Goal: Task Accomplishment & Management: Manage account settings

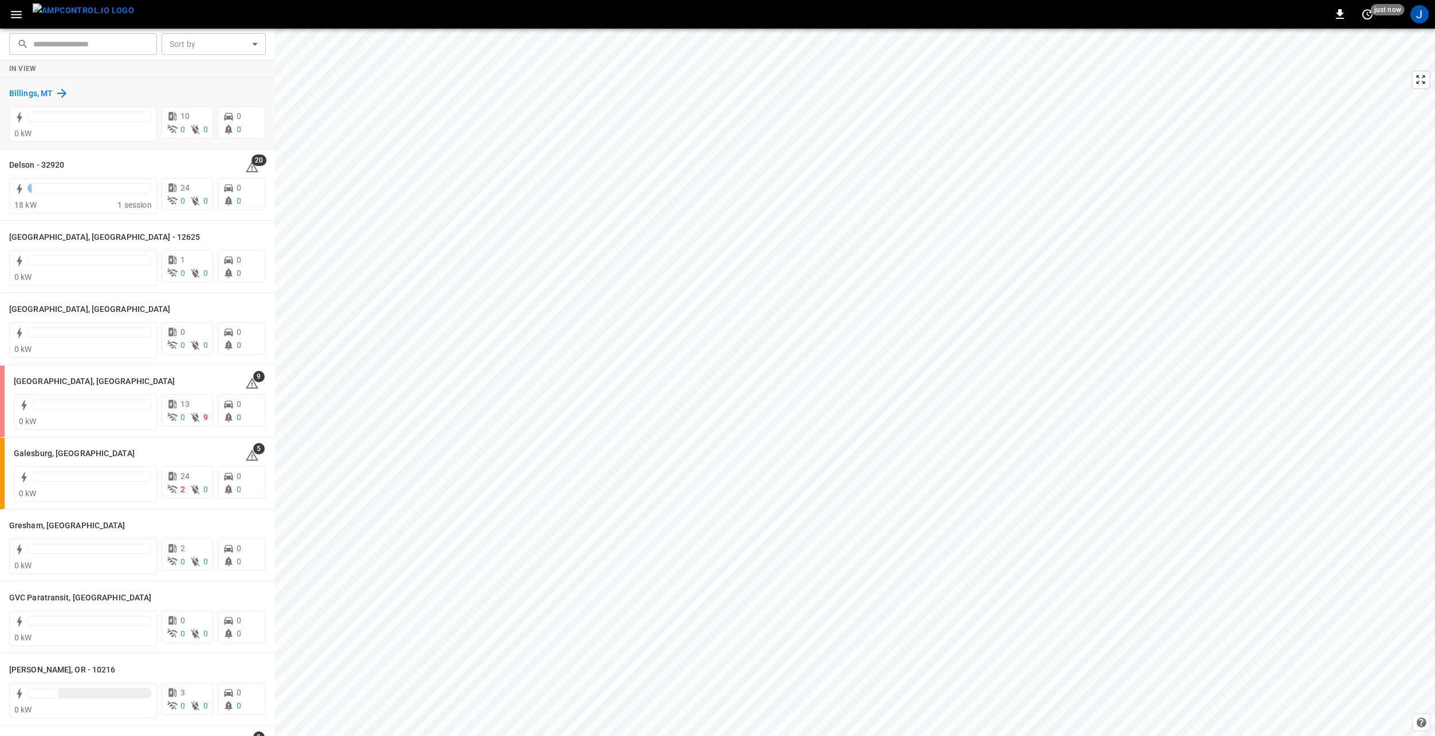
click at [25, 89] on h6 "Billings, MT" at bounding box center [31, 94] width 44 height 13
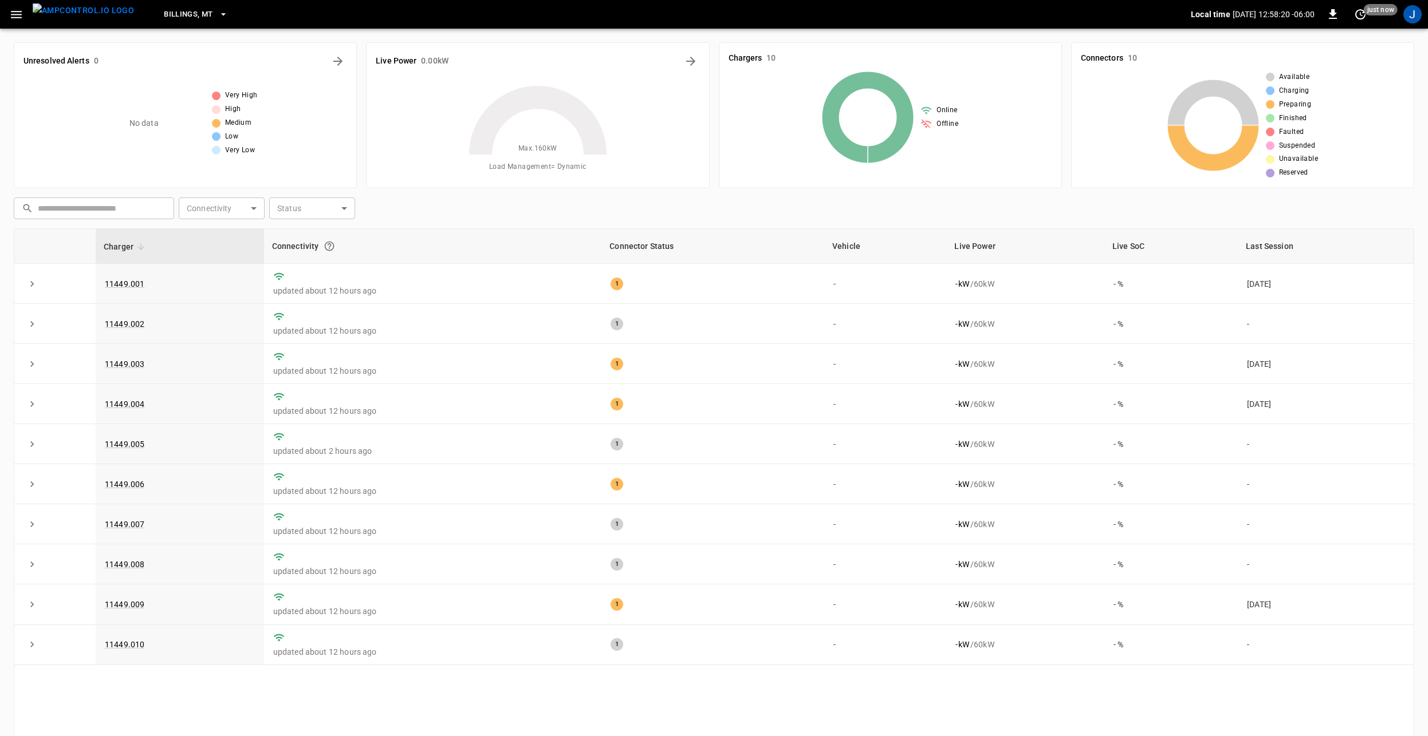
drag, startPoint x: 9, startPoint y: 10, endPoint x: 15, endPoint y: 14, distance: 7.5
click at [9, 10] on icon "button" at bounding box center [16, 14] width 14 height 14
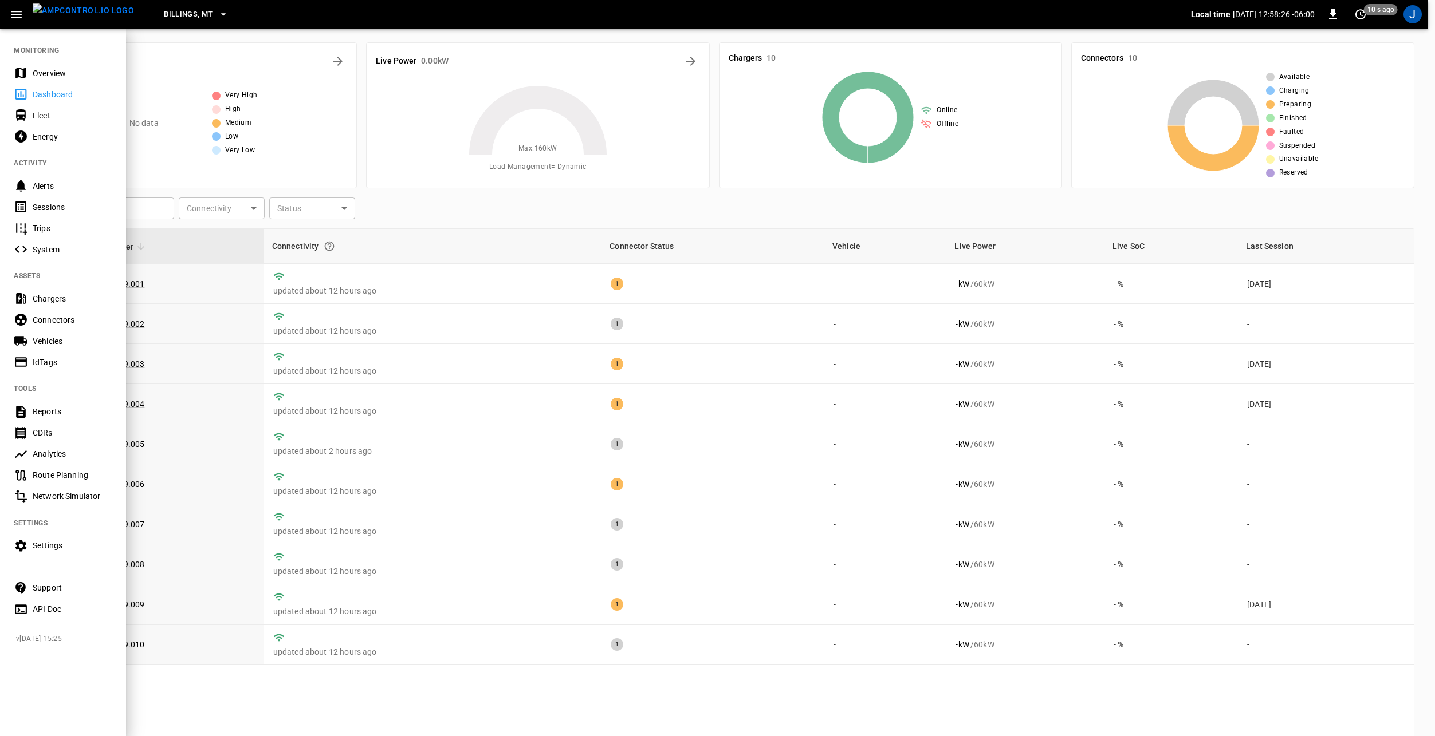
click at [69, 547] on div "Settings" at bounding box center [73, 545] width 80 height 11
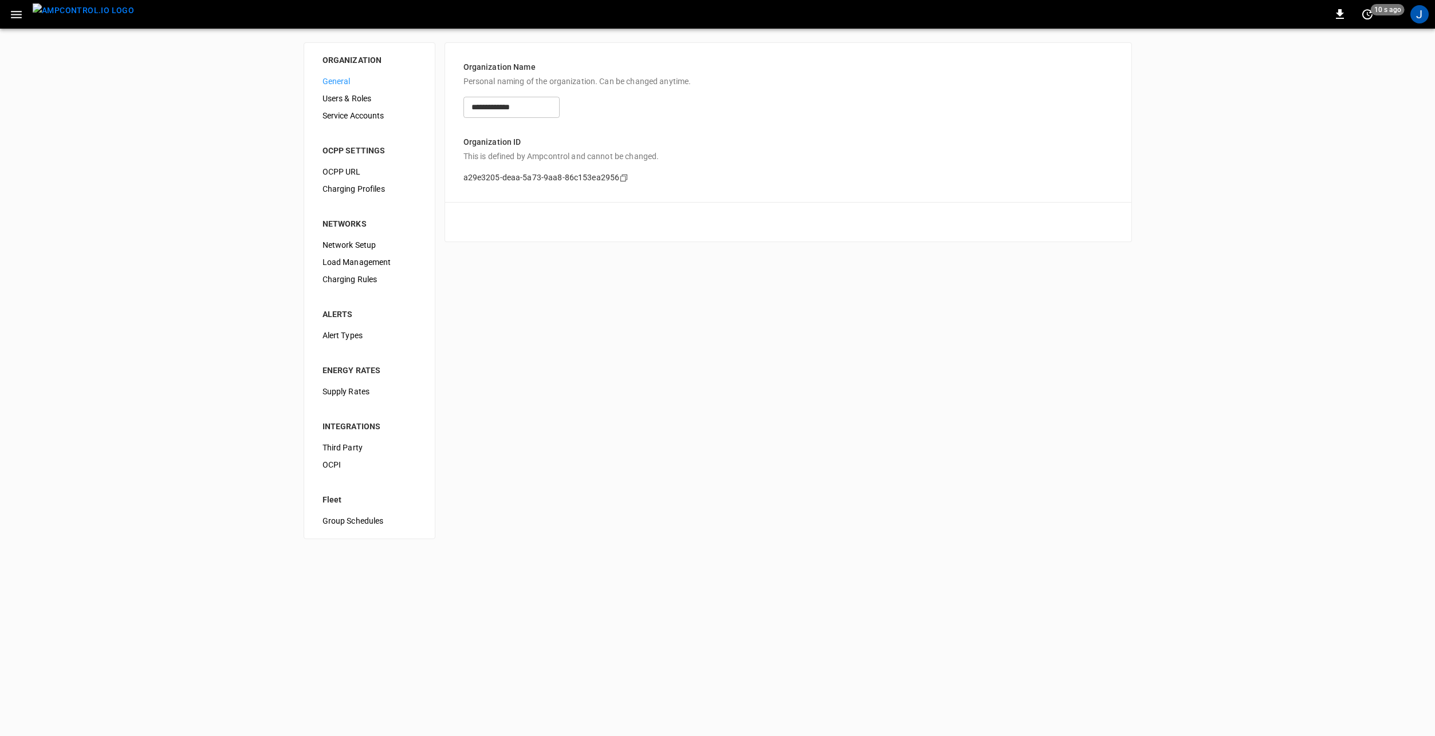
click at [369, 264] on span "Load Management" at bounding box center [369, 263] width 94 height 12
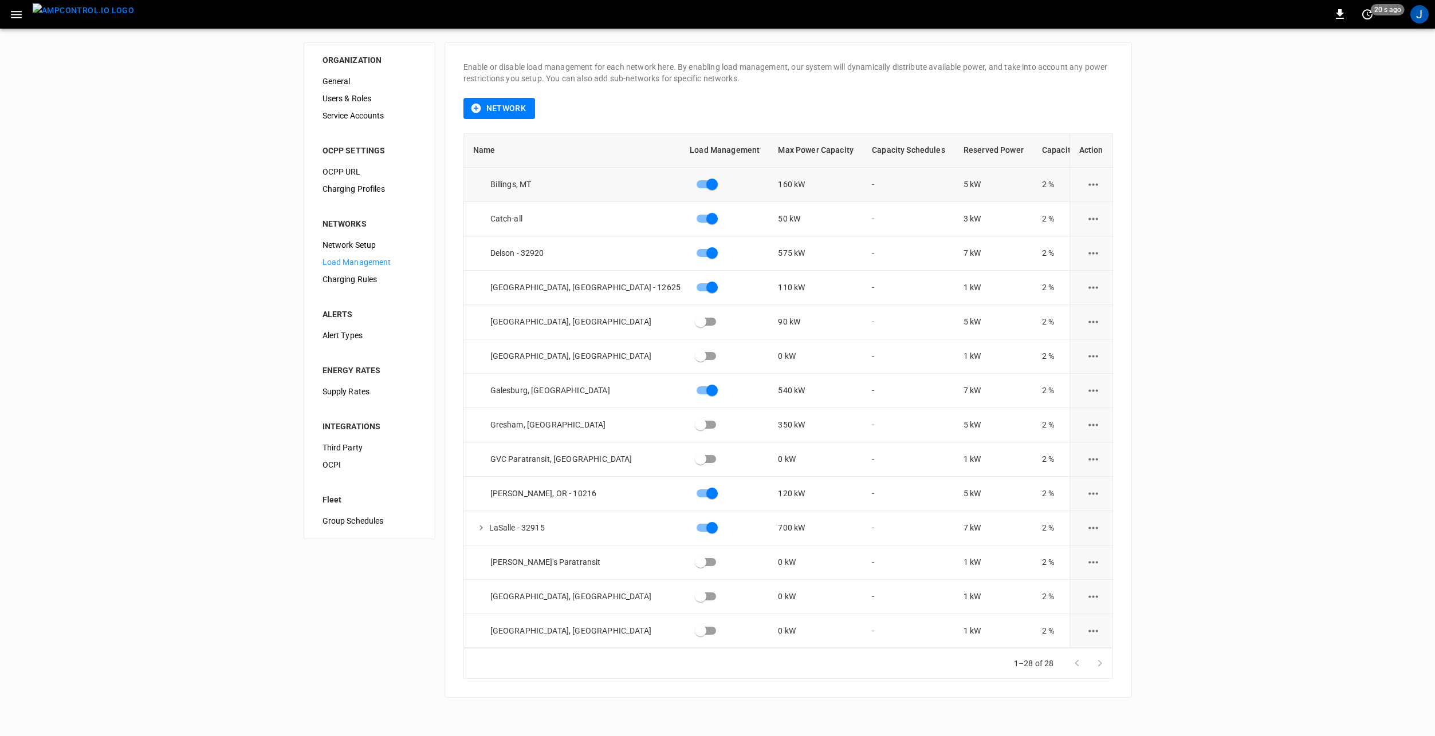
click at [1092, 183] on icon "load management options" at bounding box center [1093, 185] width 14 height 14
click at [1298, 202] on div "load management options" at bounding box center [717, 368] width 1435 height 736
click at [87, 18] on img "menu" at bounding box center [83, 10] width 101 height 14
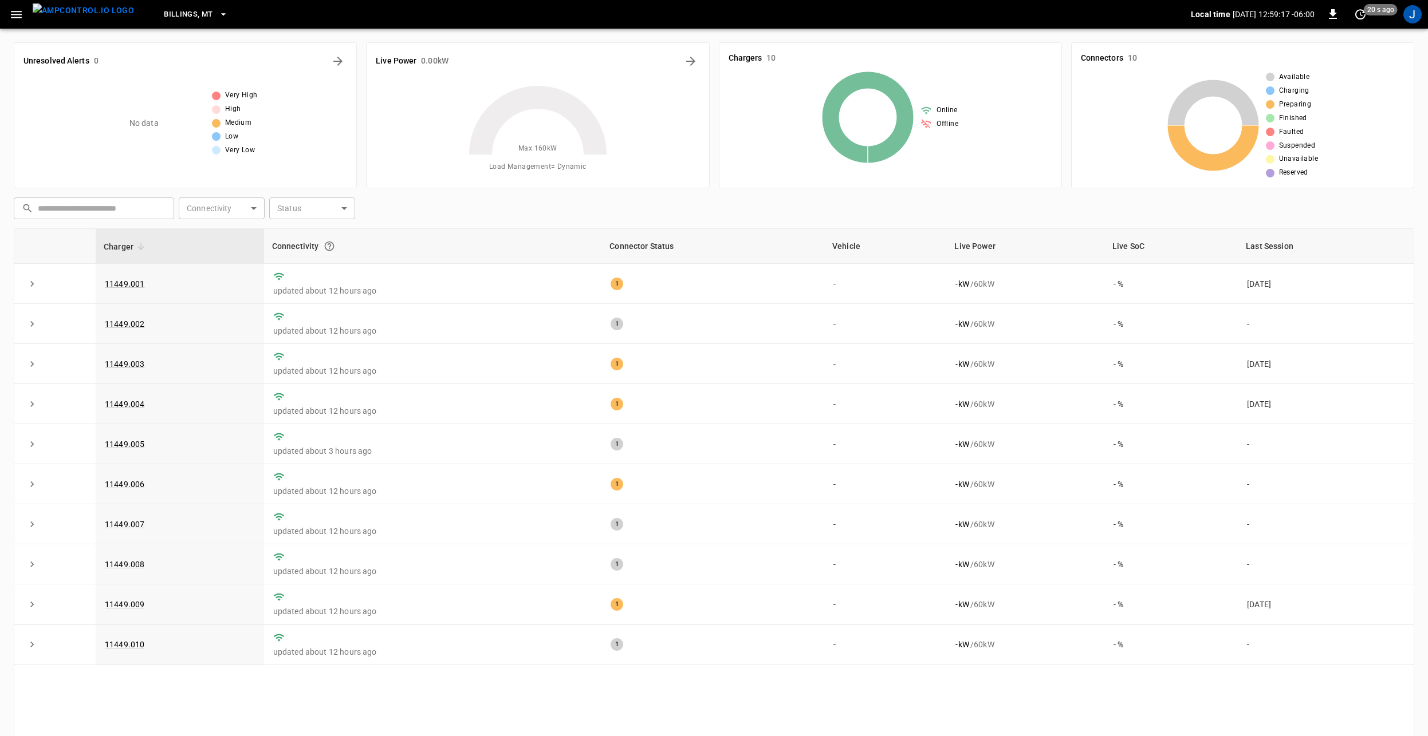
click at [176, 9] on span "Billings, MT" at bounding box center [188, 14] width 49 height 13
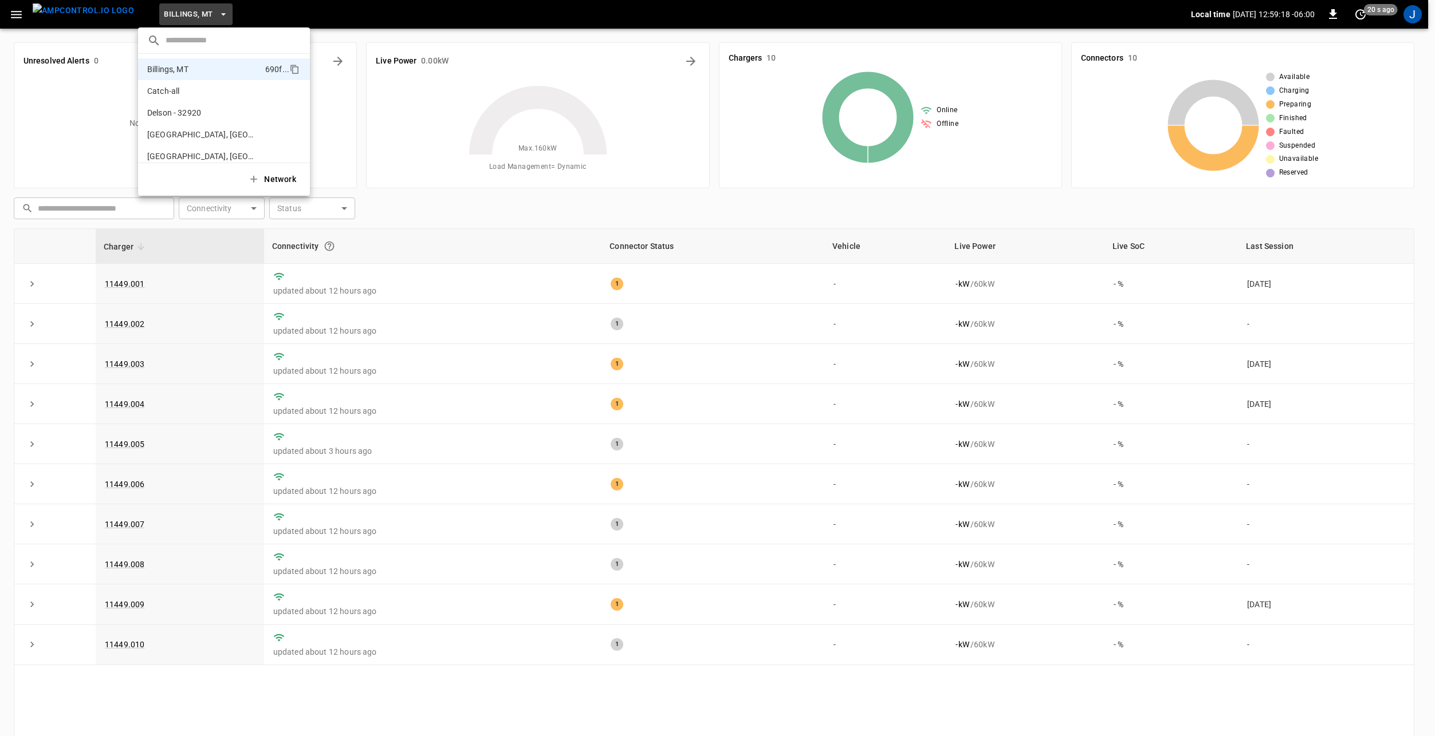
click at [623, 200] on div at bounding box center [717, 368] width 1435 height 736
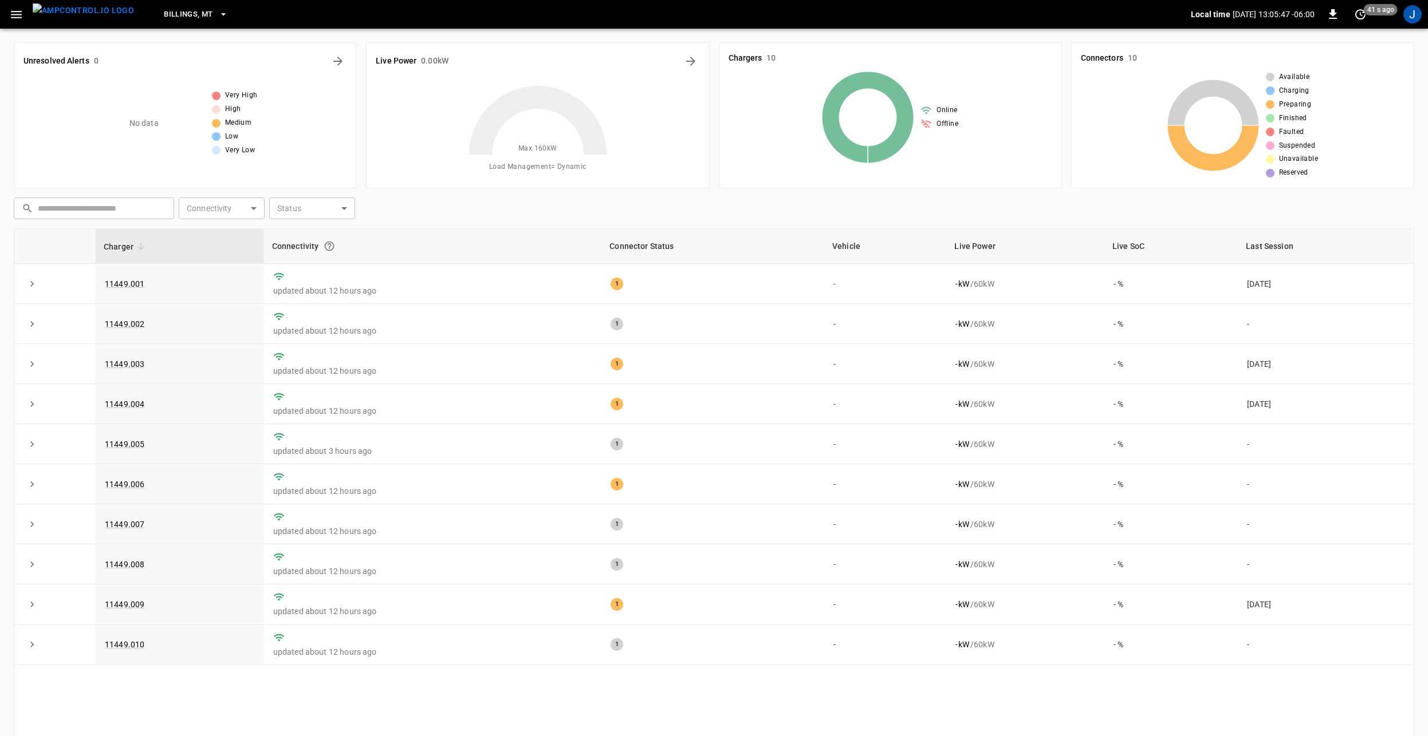
click at [80, 18] on img "menu" at bounding box center [83, 10] width 101 height 14
click at [164, 6] on button "Billings, MT" at bounding box center [195, 14] width 73 height 22
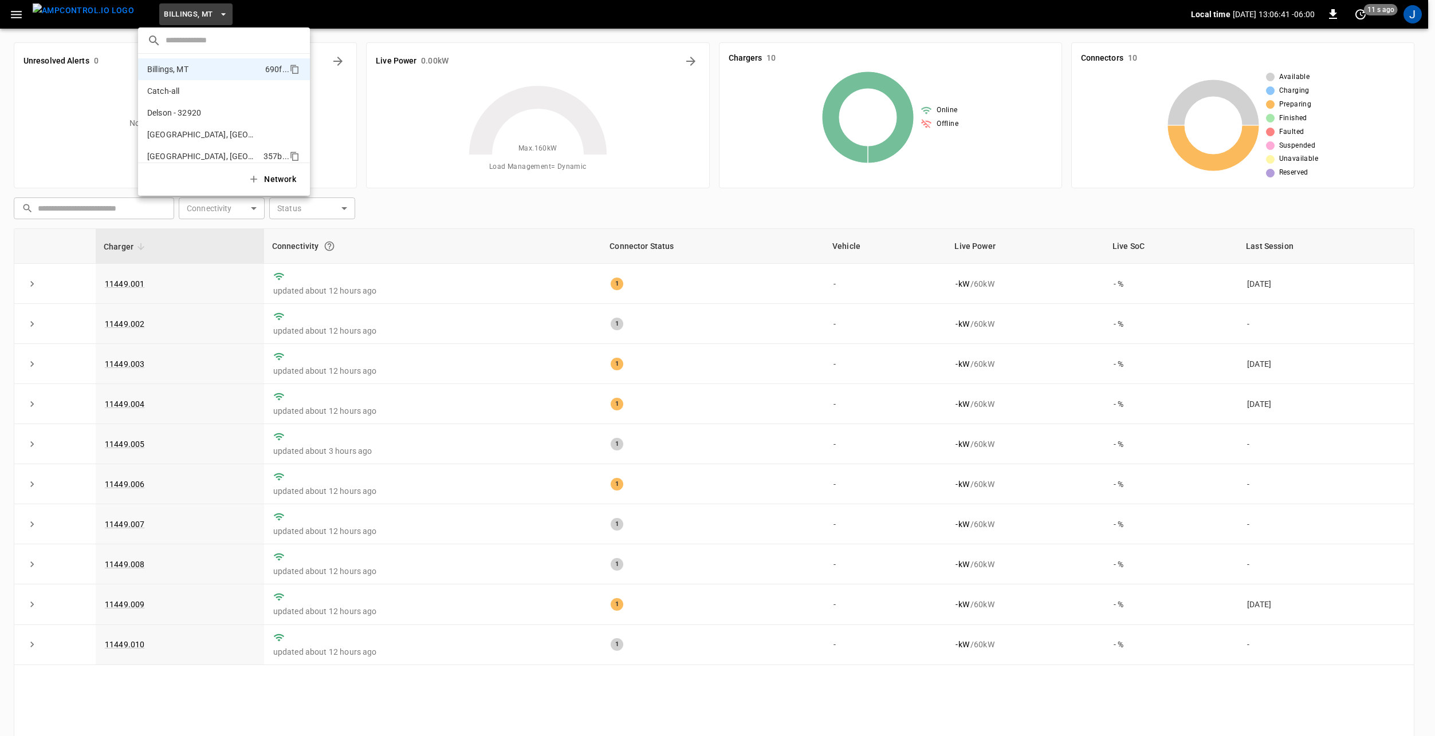
click at [204, 152] on li "Edwardsville, IL 357b ..." at bounding box center [224, 156] width 172 height 22
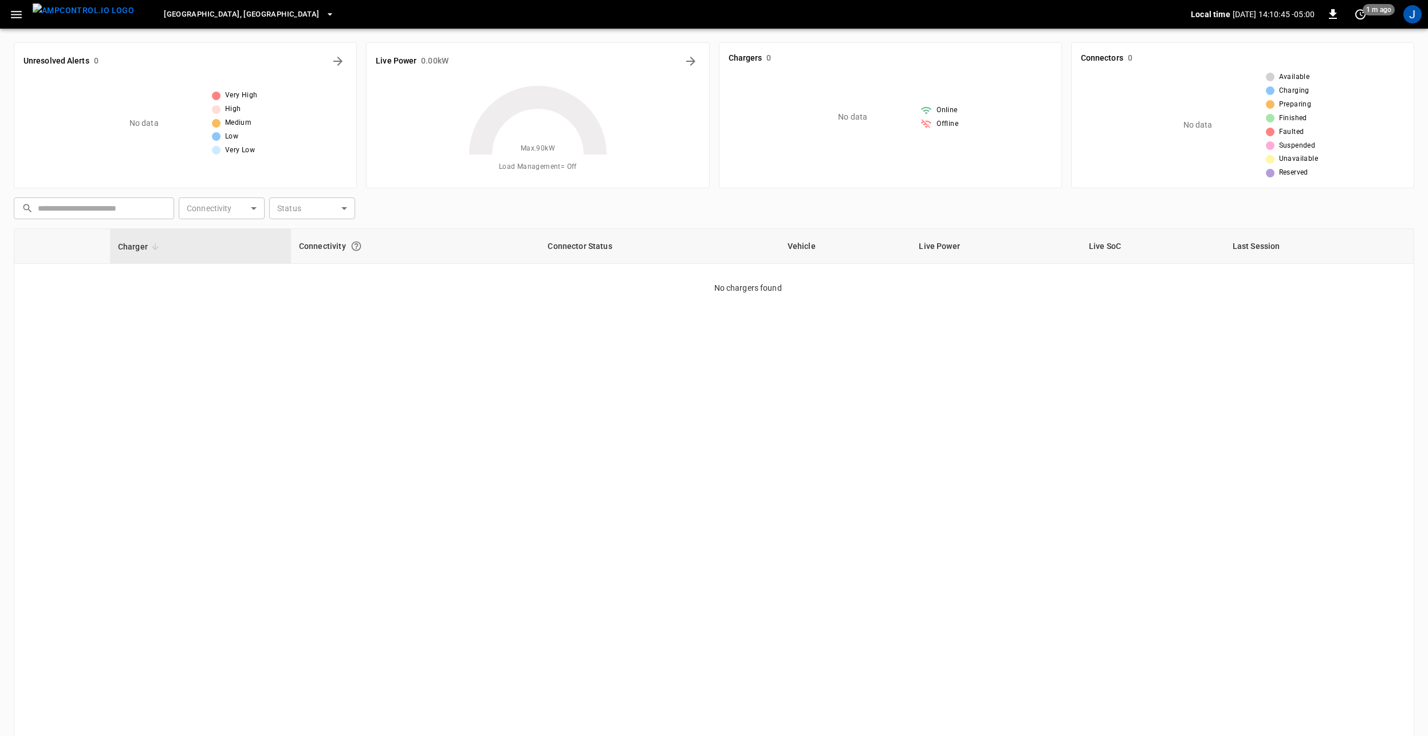
click at [15, 9] on icon "button" at bounding box center [16, 14] width 14 height 14
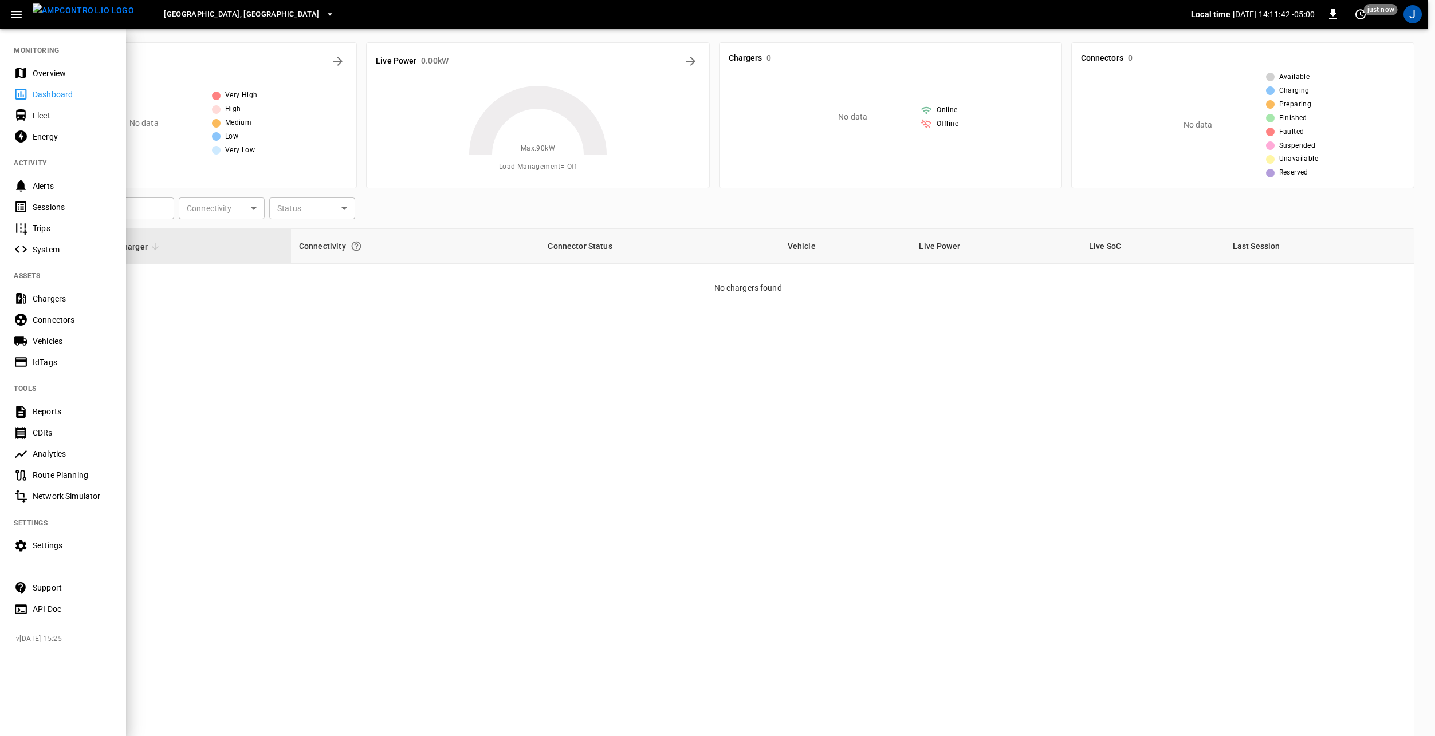
click at [402, 436] on div at bounding box center [717, 368] width 1435 height 736
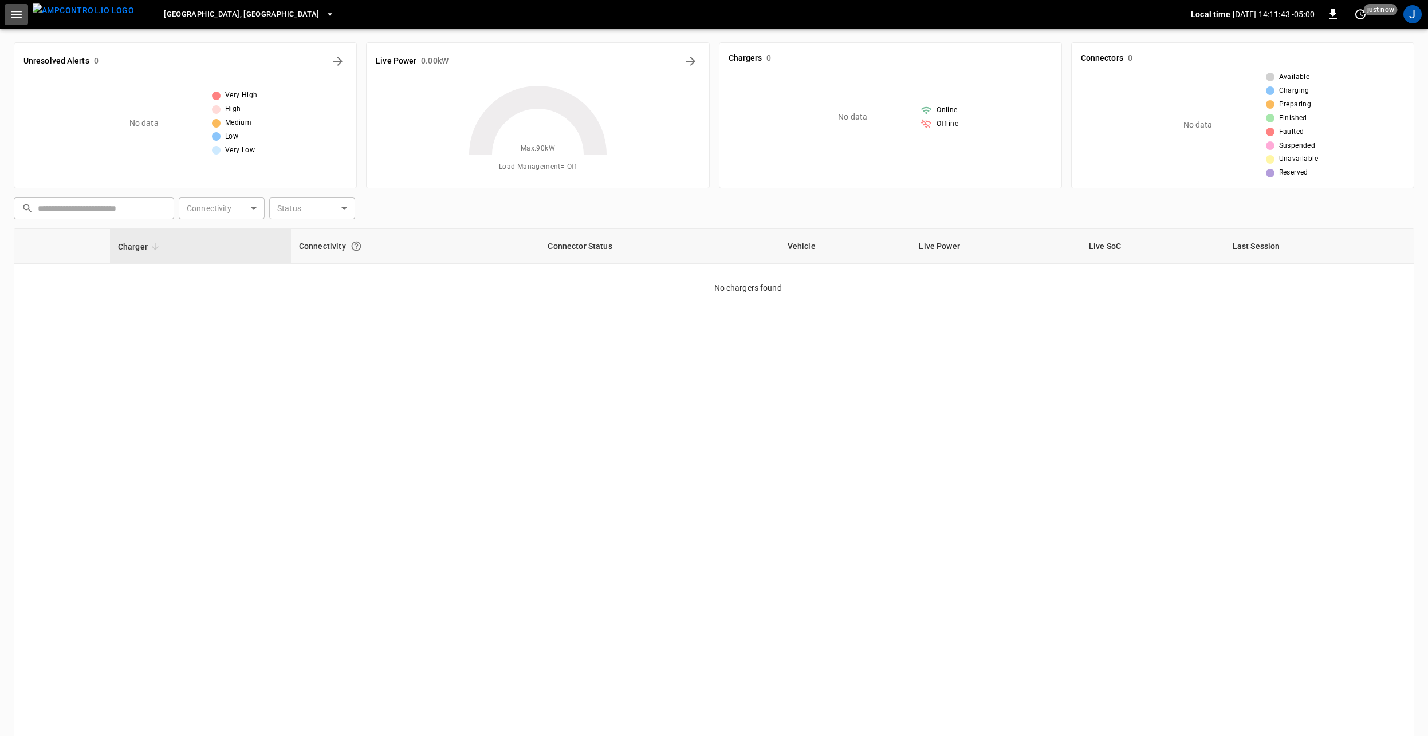
click at [13, 16] on icon "button" at bounding box center [16, 14] width 14 height 14
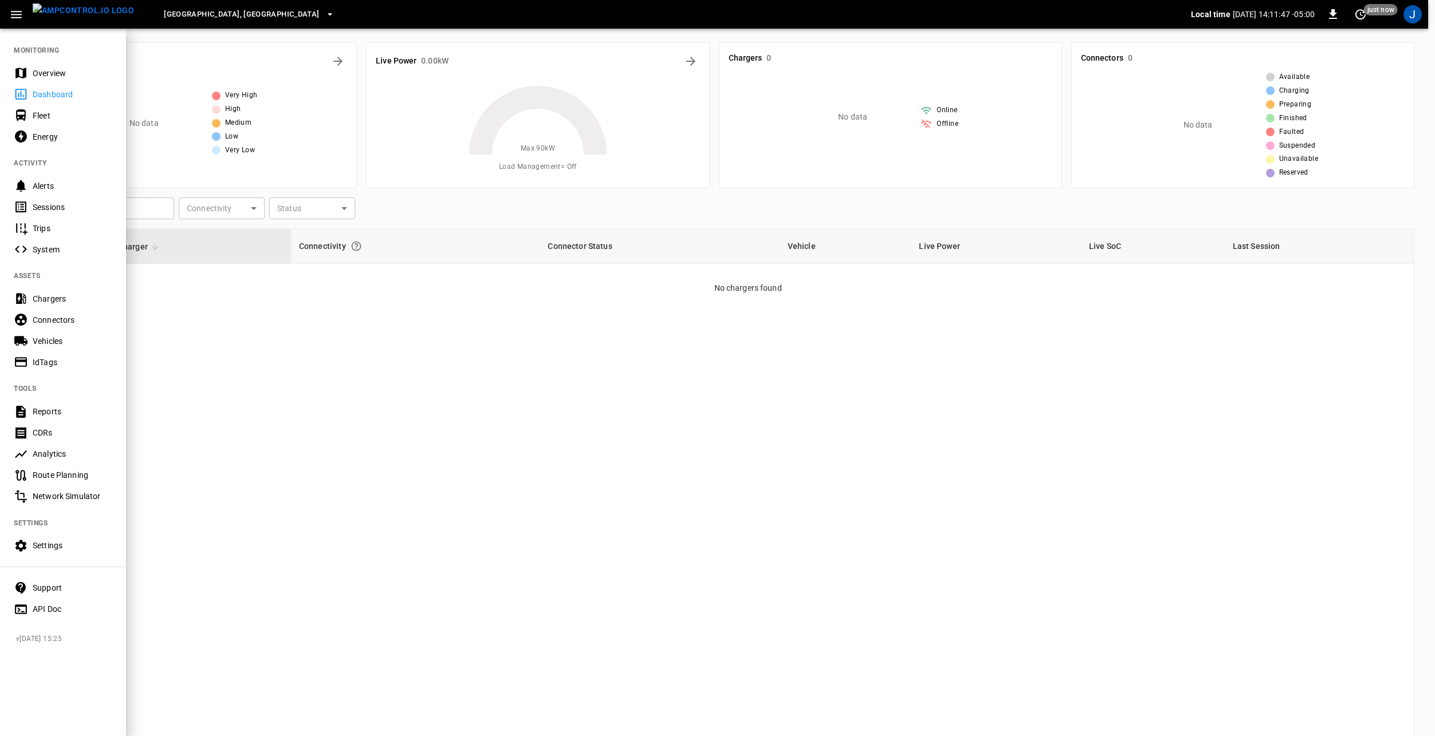
click at [56, 342] on div "Vehicles" at bounding box center [73, 341] width 80 height 11
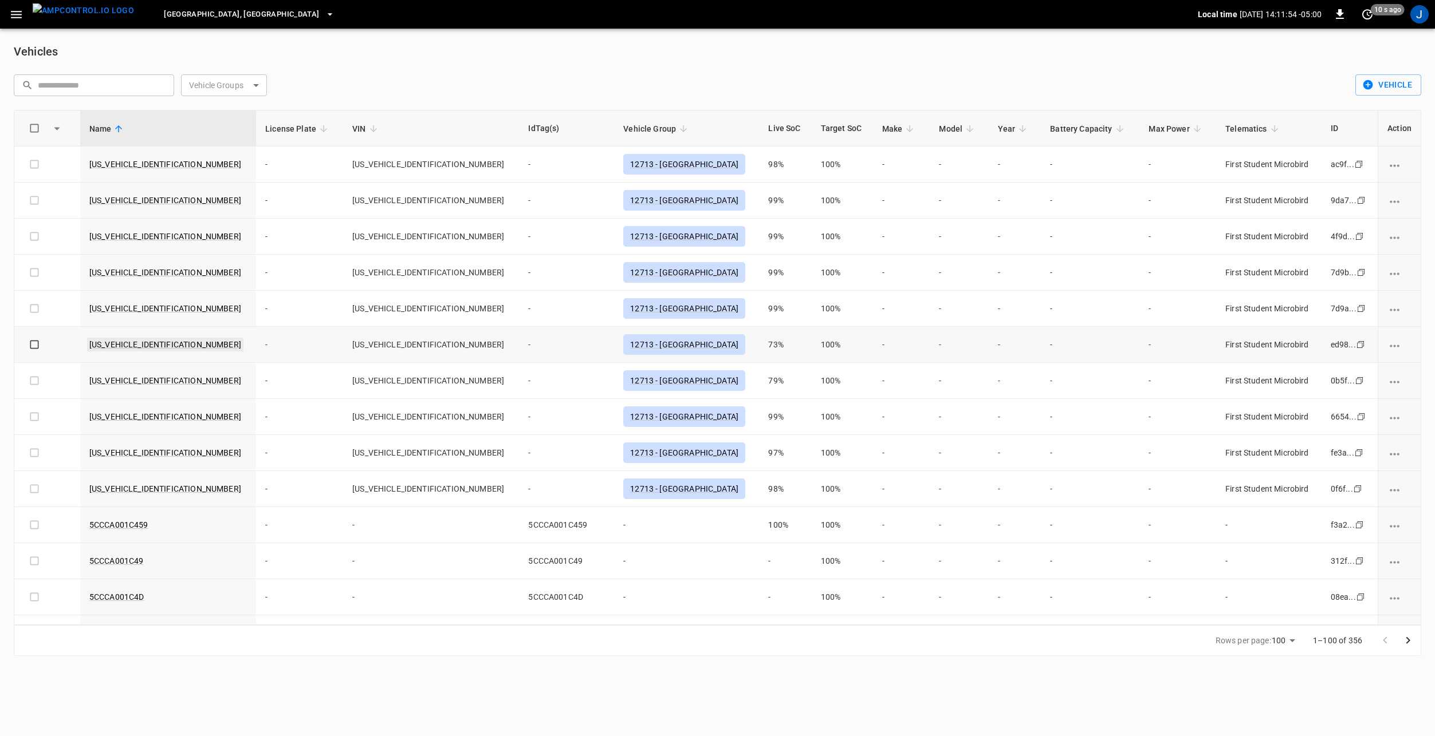
click at [117, 344] on link "1FDFE4FN6NDC38842" at bounding box center [165, 345] width 156 height 14
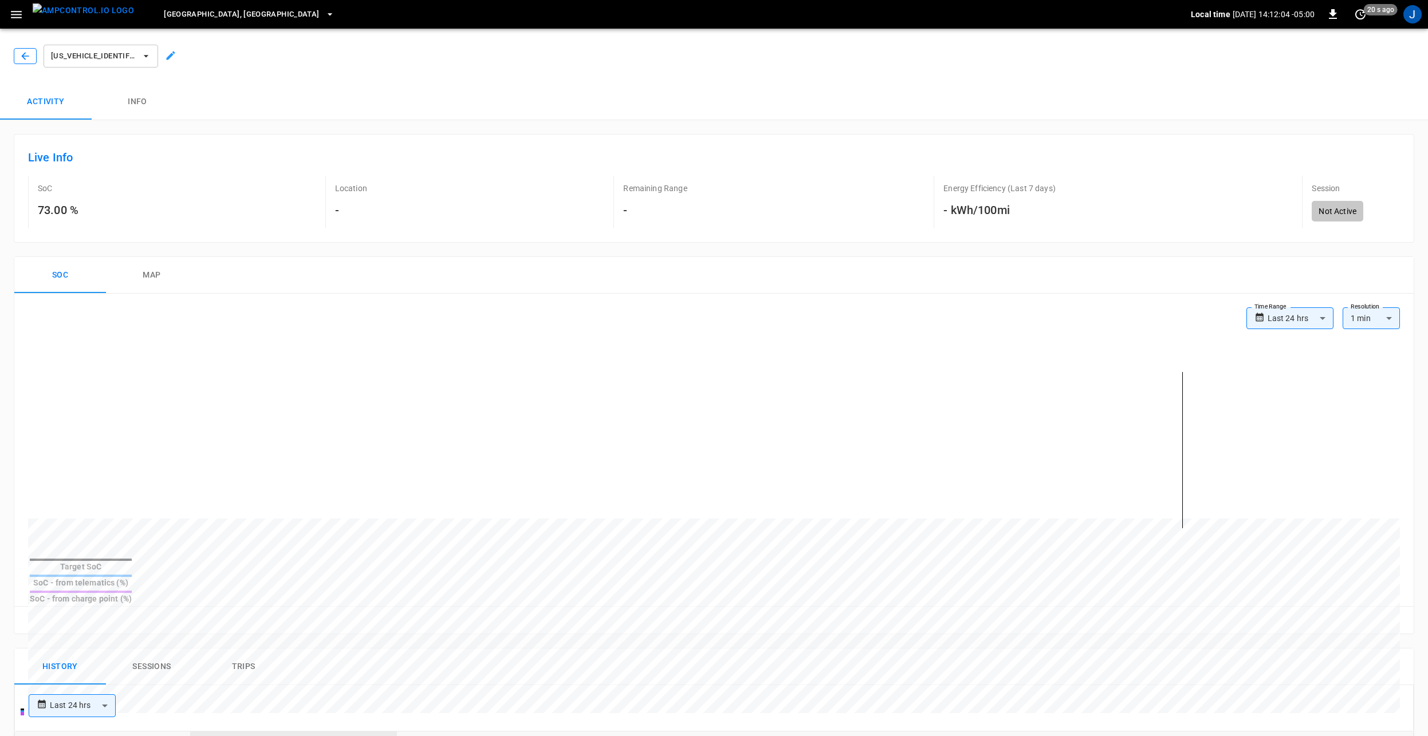
click at [24, 56] on icon "button" at bounding box center [24, 55] width 11 height 11
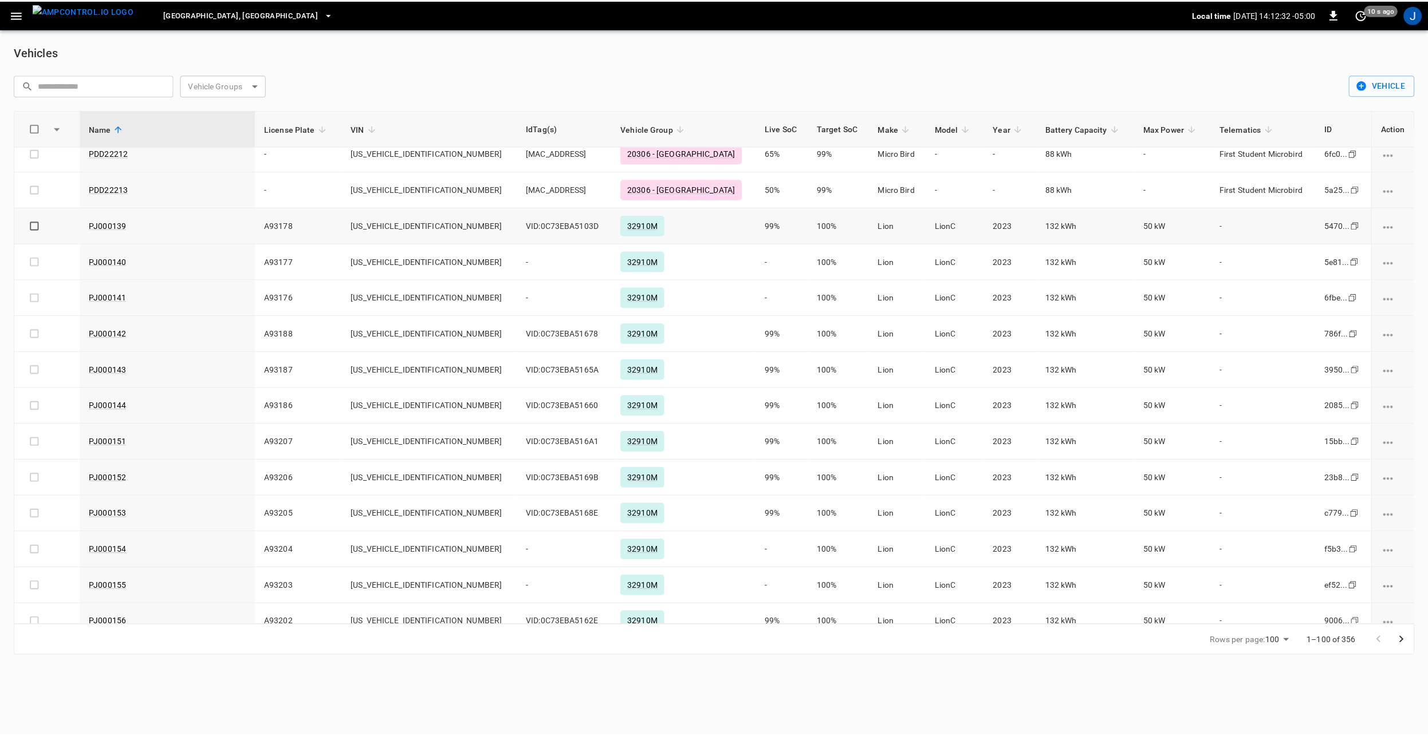
scroll to position [2176, 0]
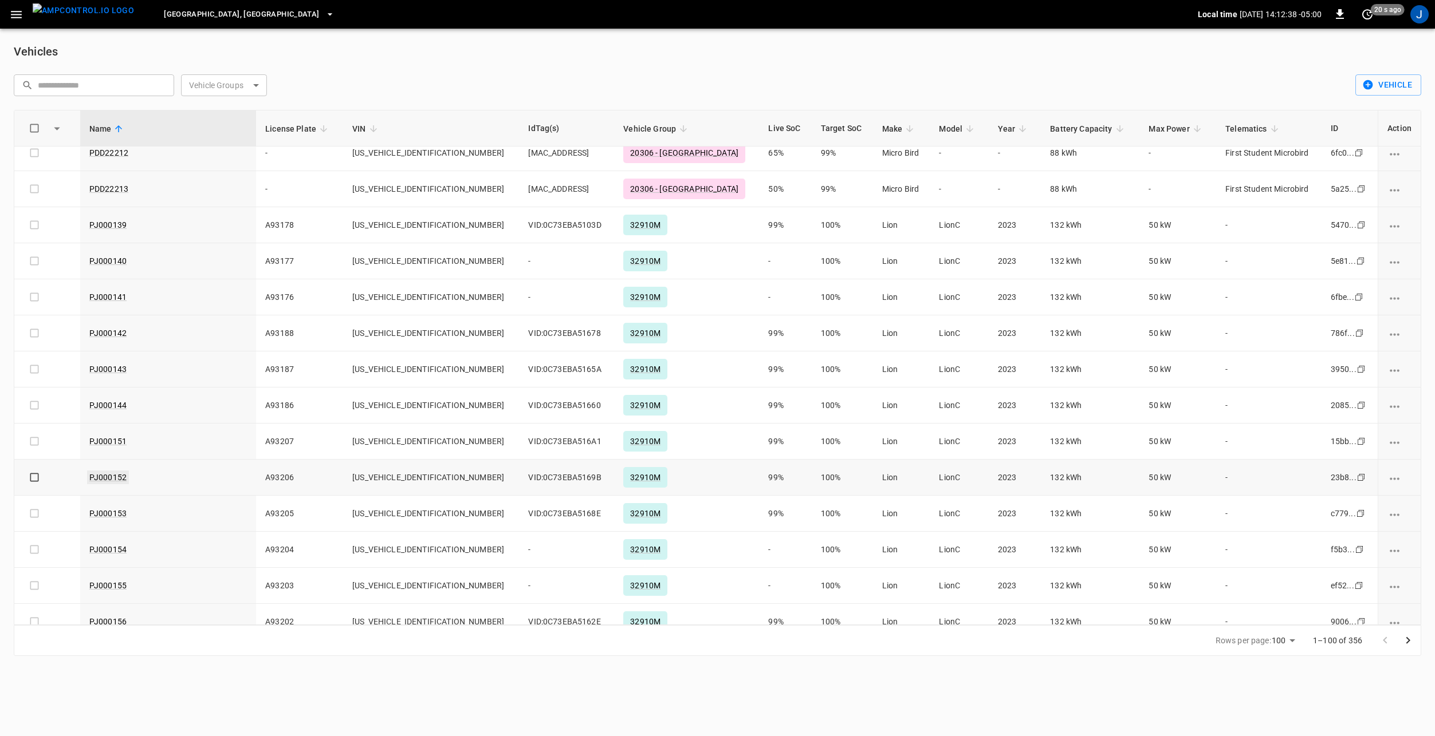
click at [103, 476] on link "PJ000152" at bounding box center [108, 478] width 42 height 14
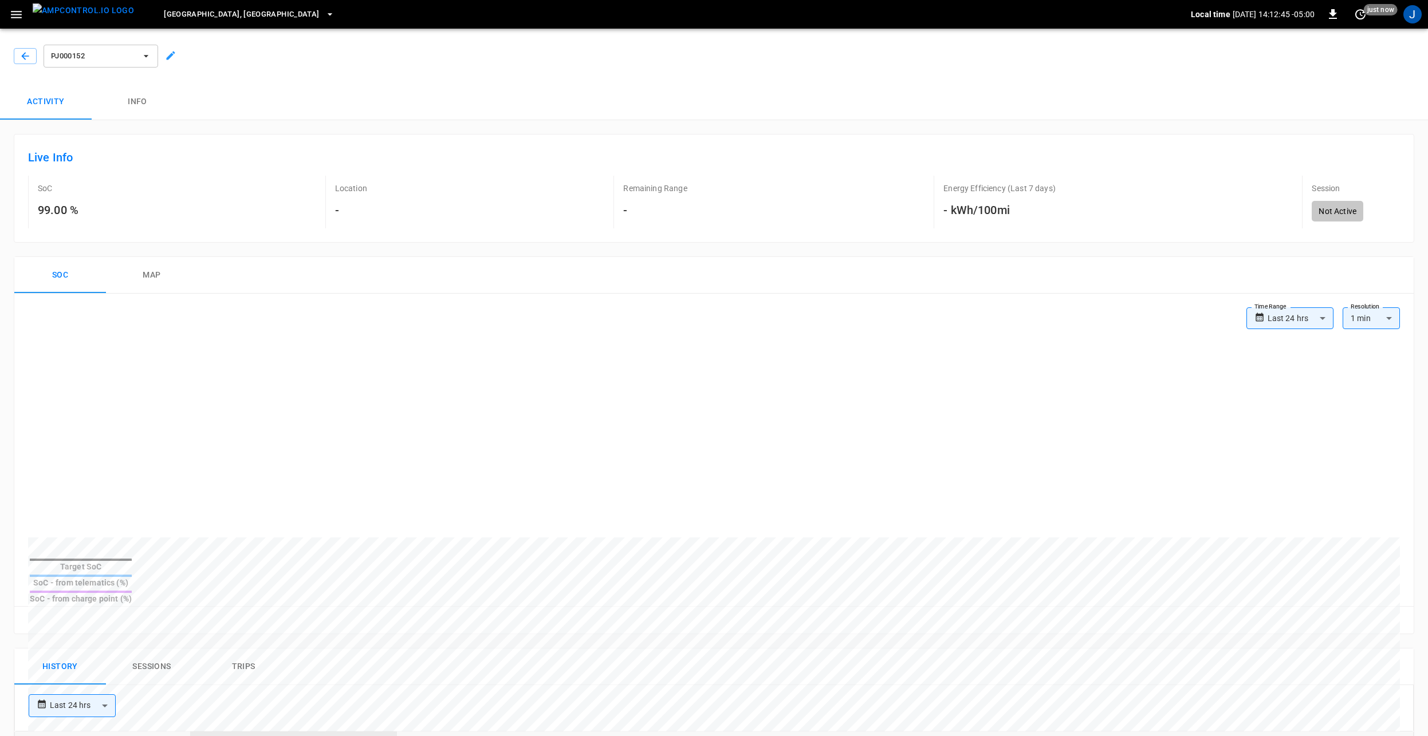
click at [1273, 314] on body "**********" at bounding box center [714, 646] width 1428 height 1292
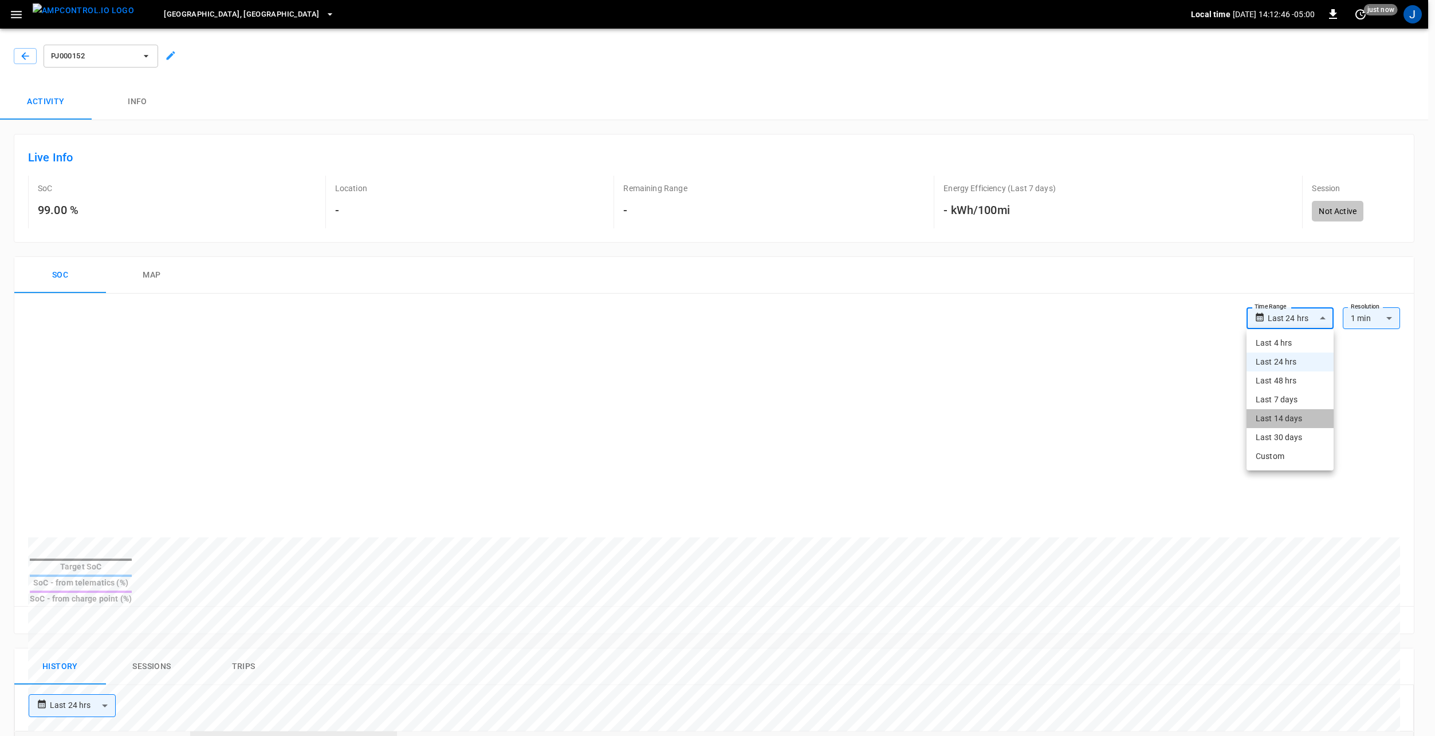
click at [1294, 421] on li "Last 14 days" at bounding box center [1289, 418] width 87 height 19
type input "**********"
type input "***"
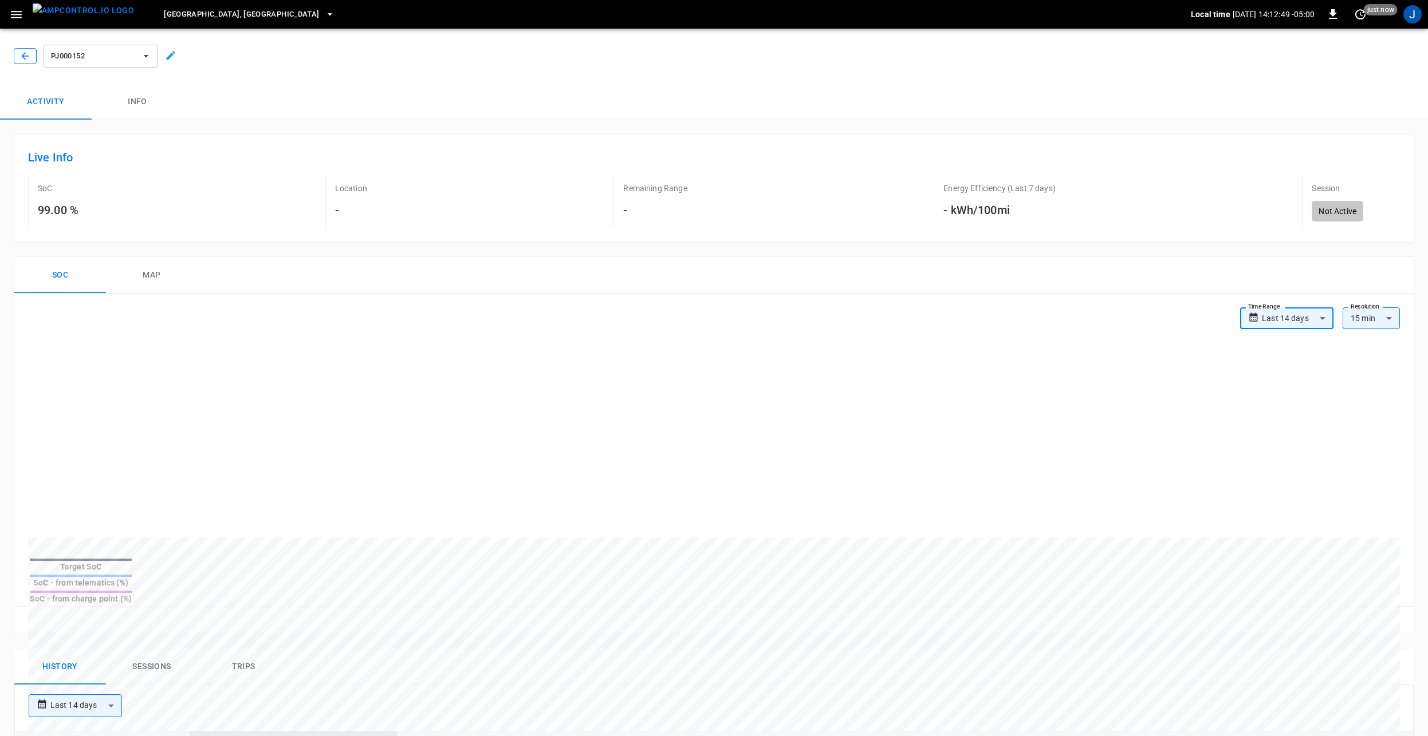
click at [30, 52] on icon "button" at bounding box center [24, 55] width 11 height 11
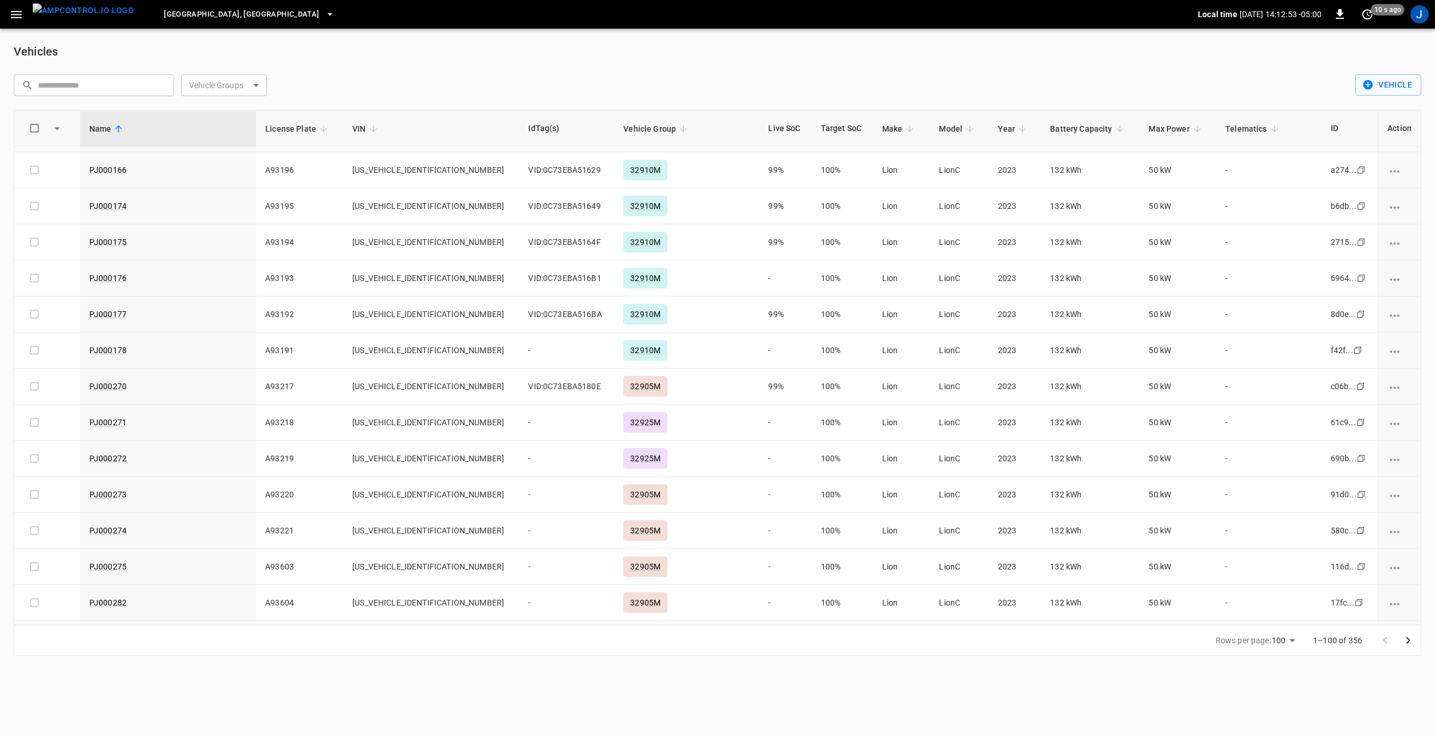
scroll to position [2863, 0]
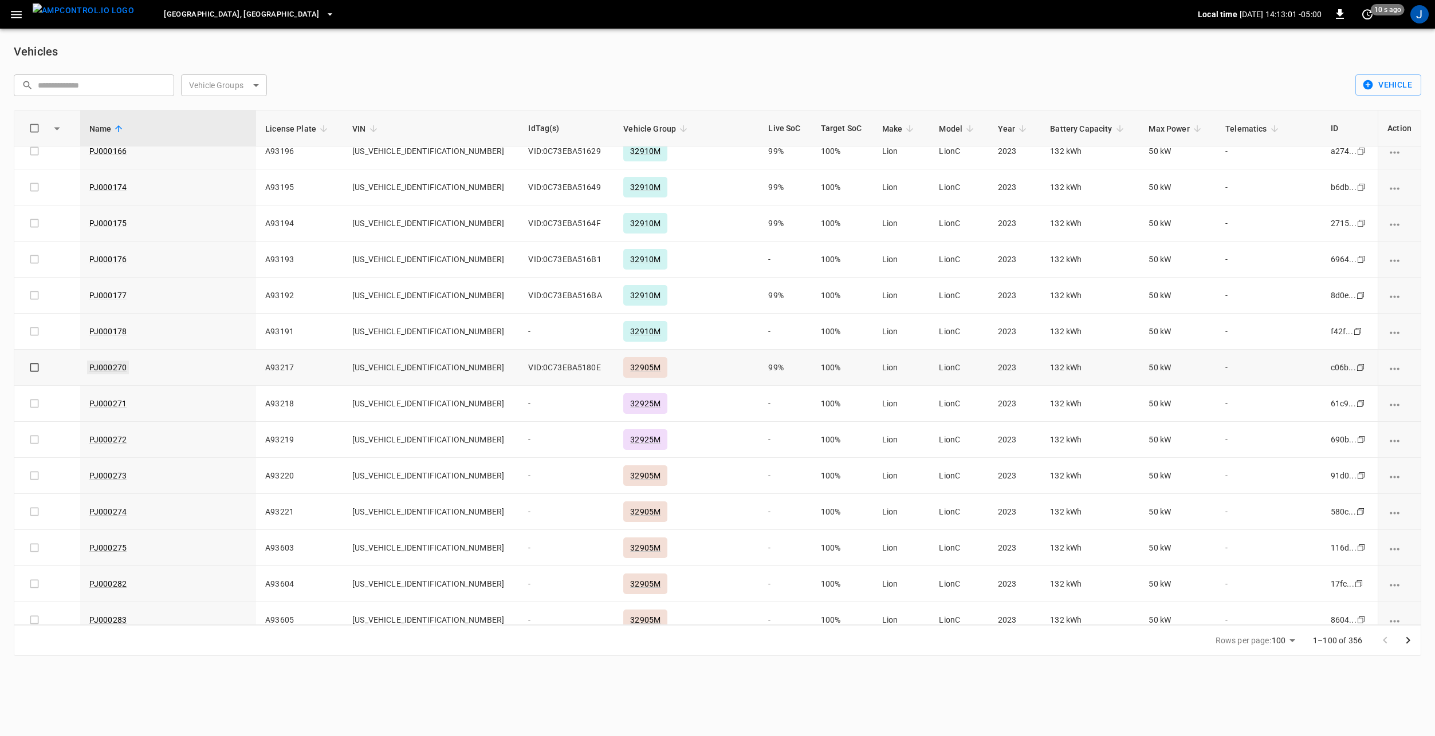
click at [112, 367] on link "PJ000270" at bounding box center [108, 368] width 42 height 14
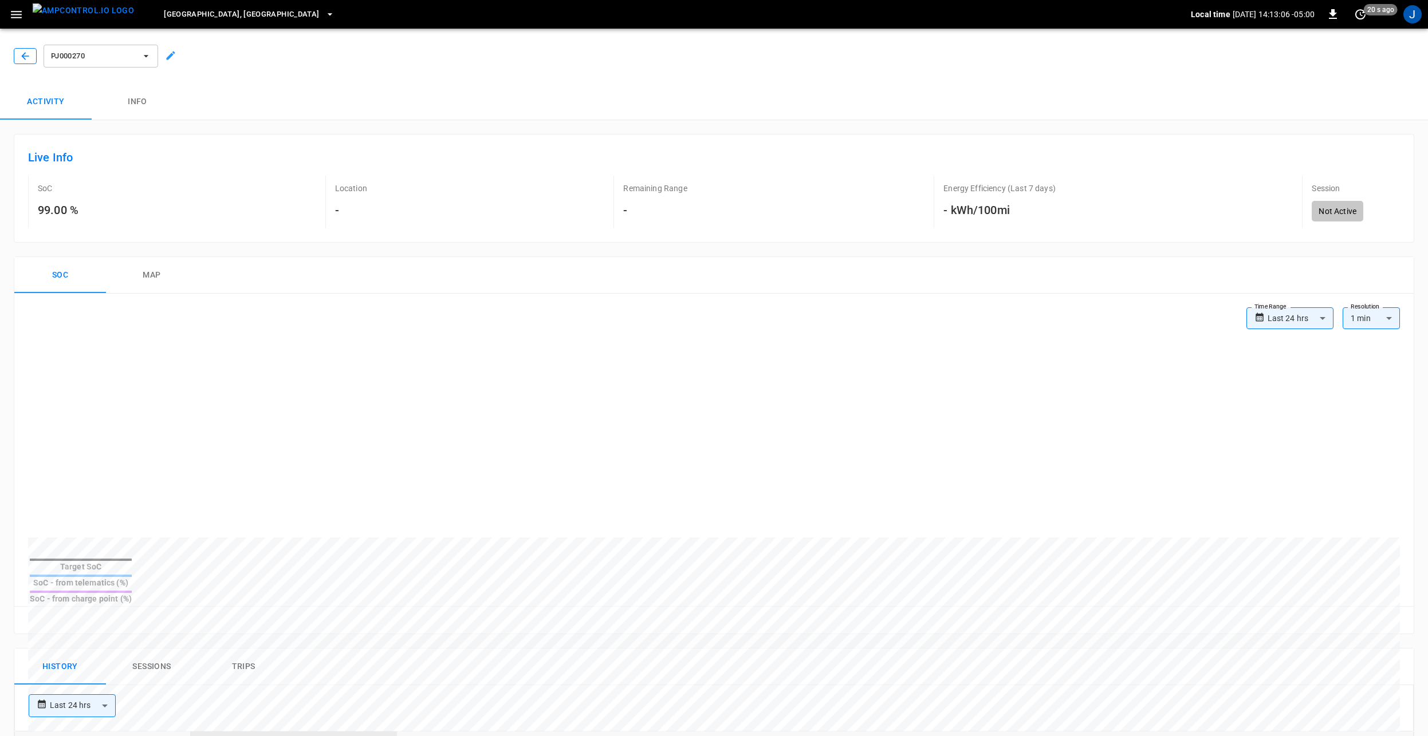
click at [16, 56] on button "button" at bounding box center [25, 56] width 23 height 16
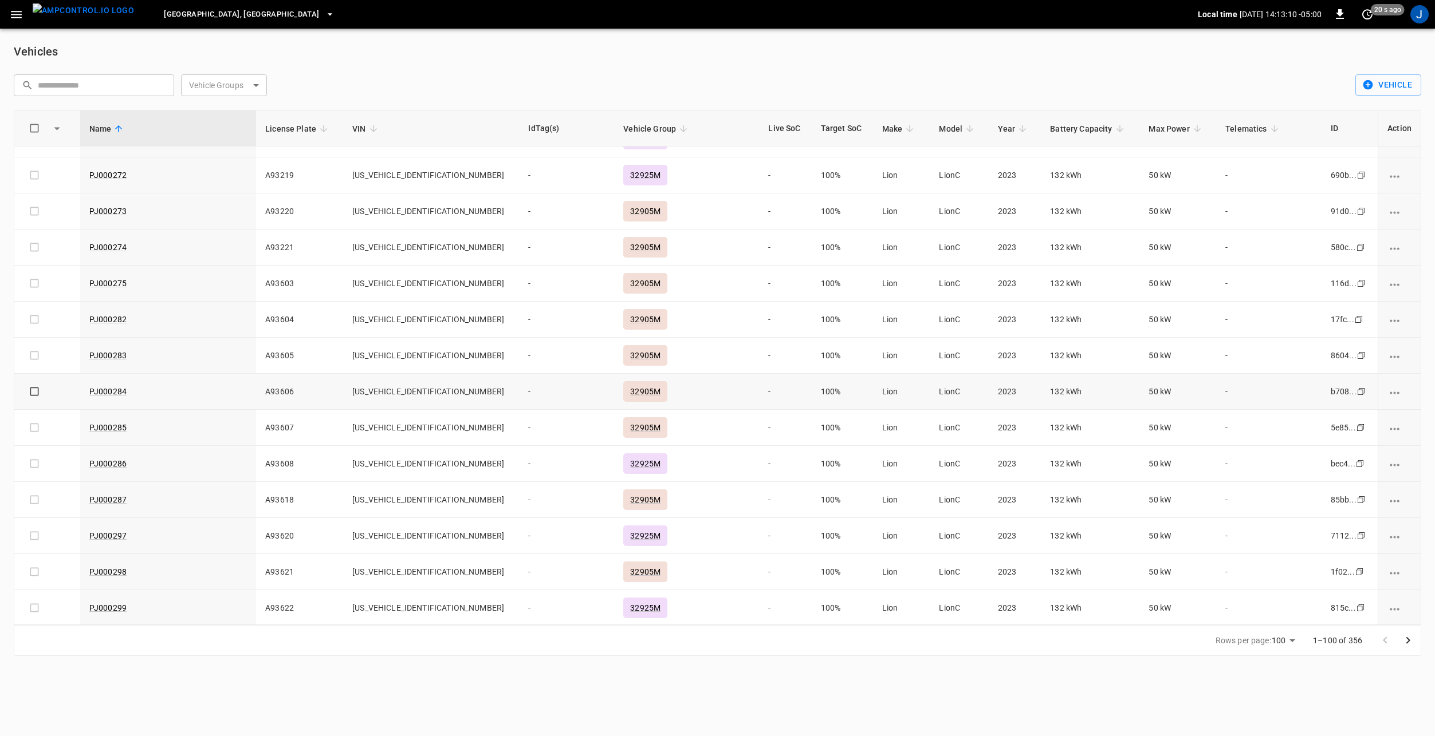
scroll to position [3130, 0]
click at [1411, 648] on button "Go to next page" at bounding box center [1407, 640] width 23 height 23
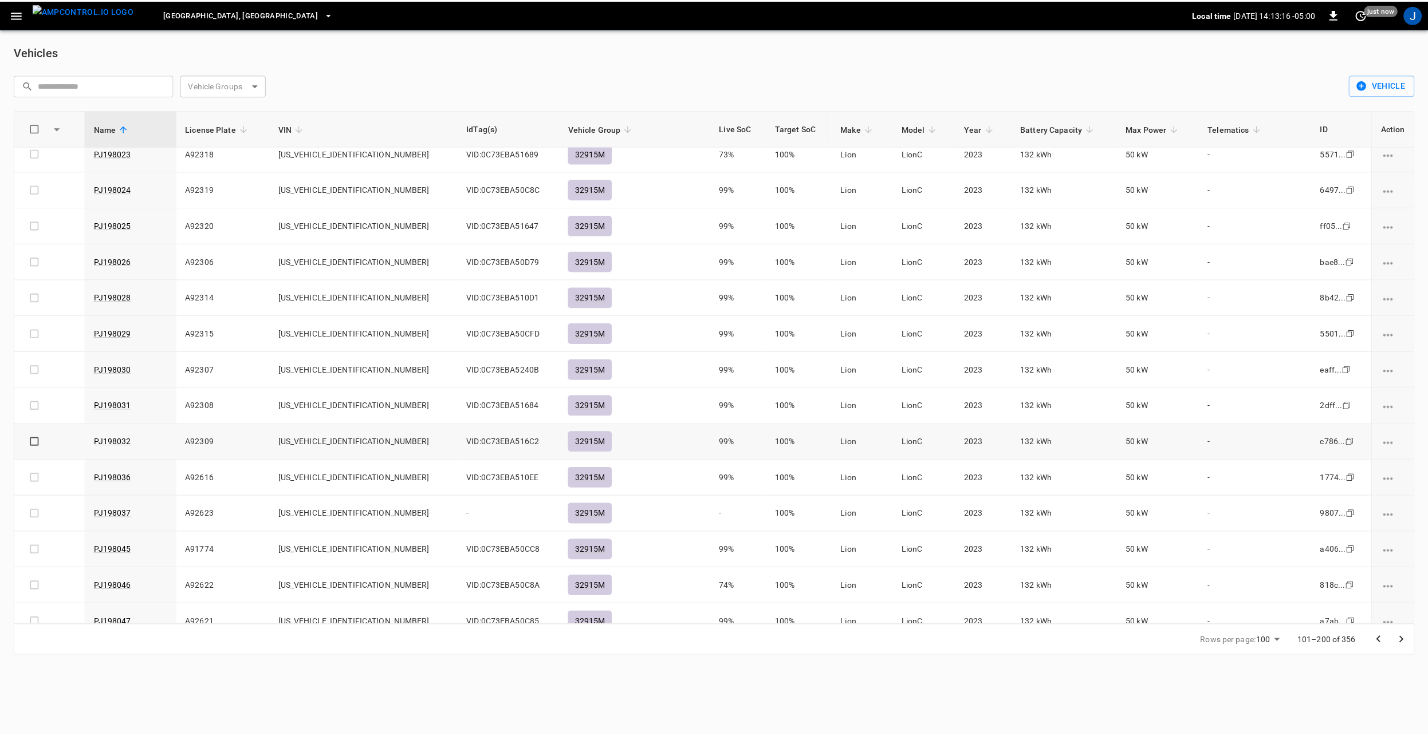
scroll to position [515, 0]
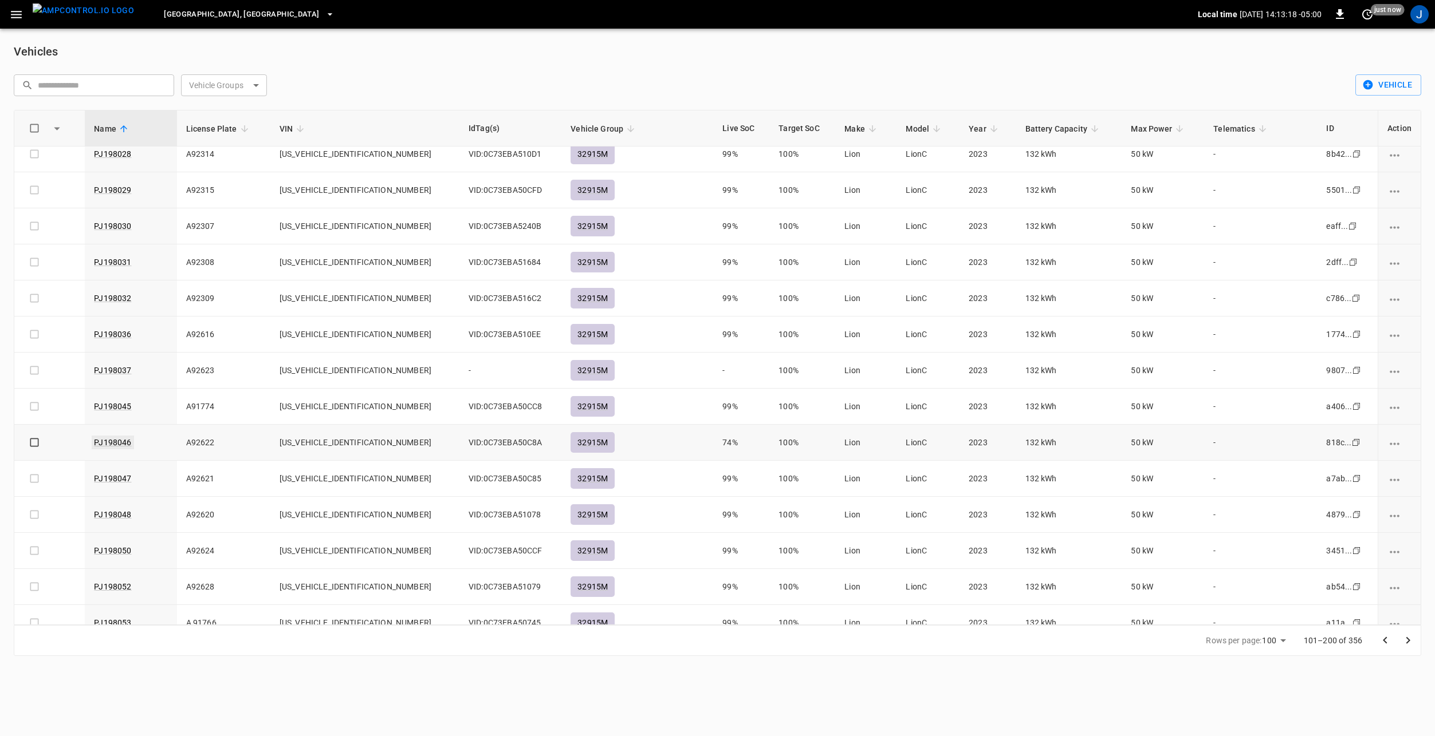
click at [117, 443] on link "PJ198046" at bounding box center [113, 443] width 42 height 14
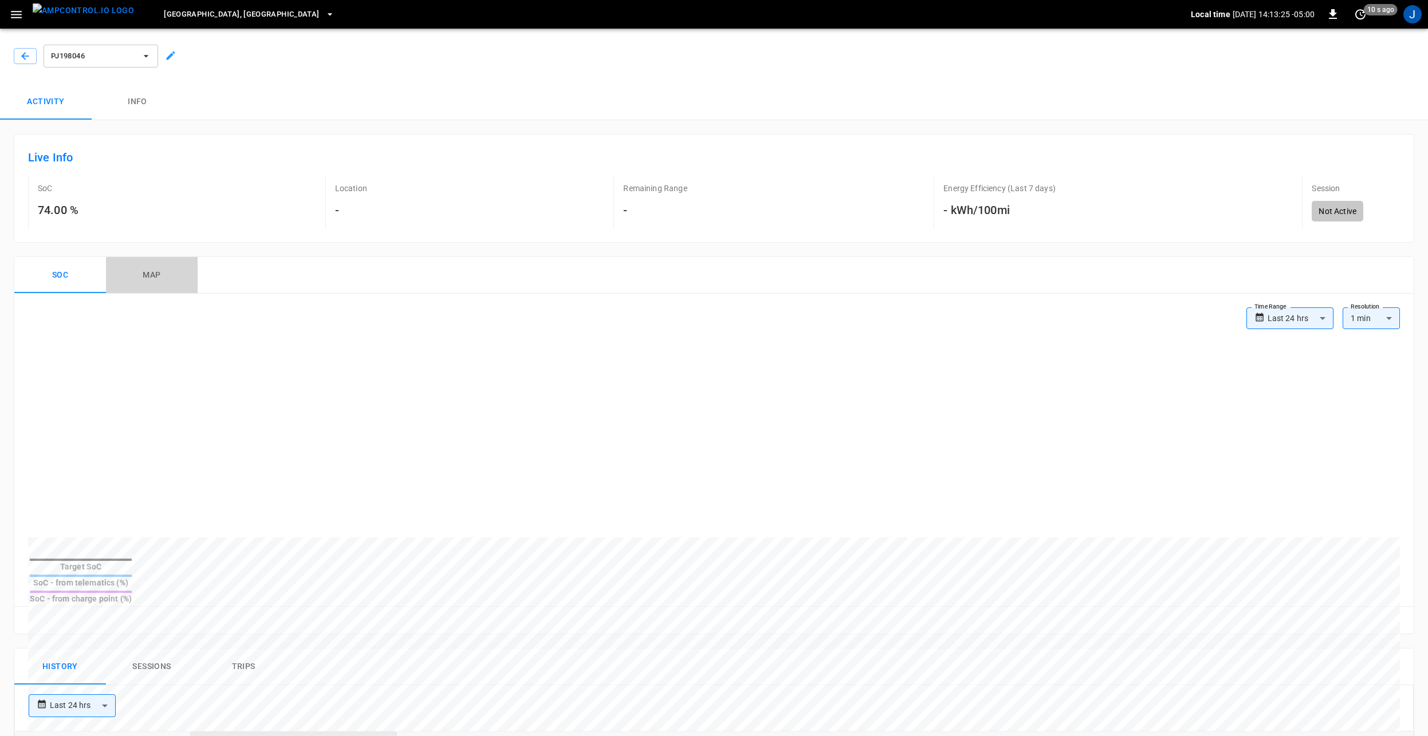
click at [159, 269] on button "map" at bounding box center [152, 275] width 92 height 37
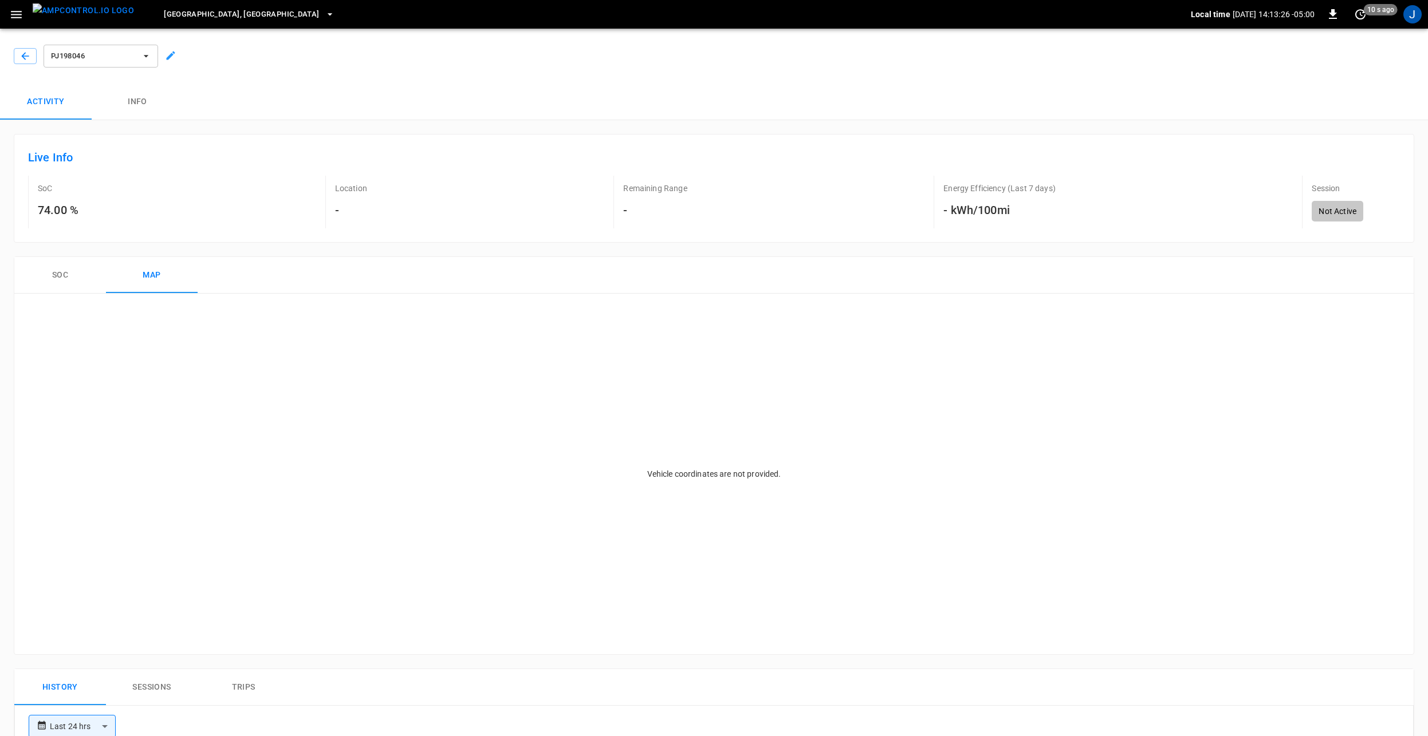
click at [67, 269] on button "Soc" at bounding box center [60, 275] width 92 height 37
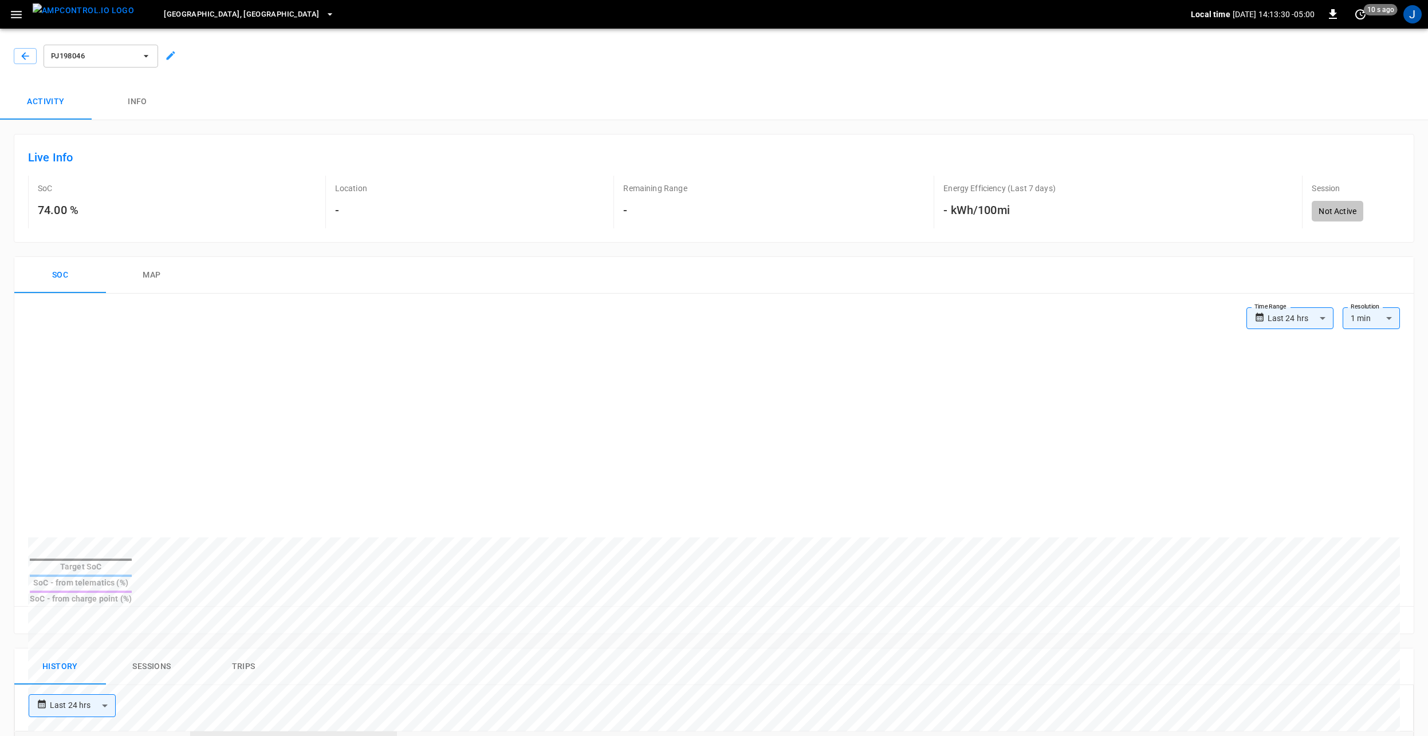
click at [1310, 324] on body "**********" at bounding box center [714, 646] width 1428 height 1292
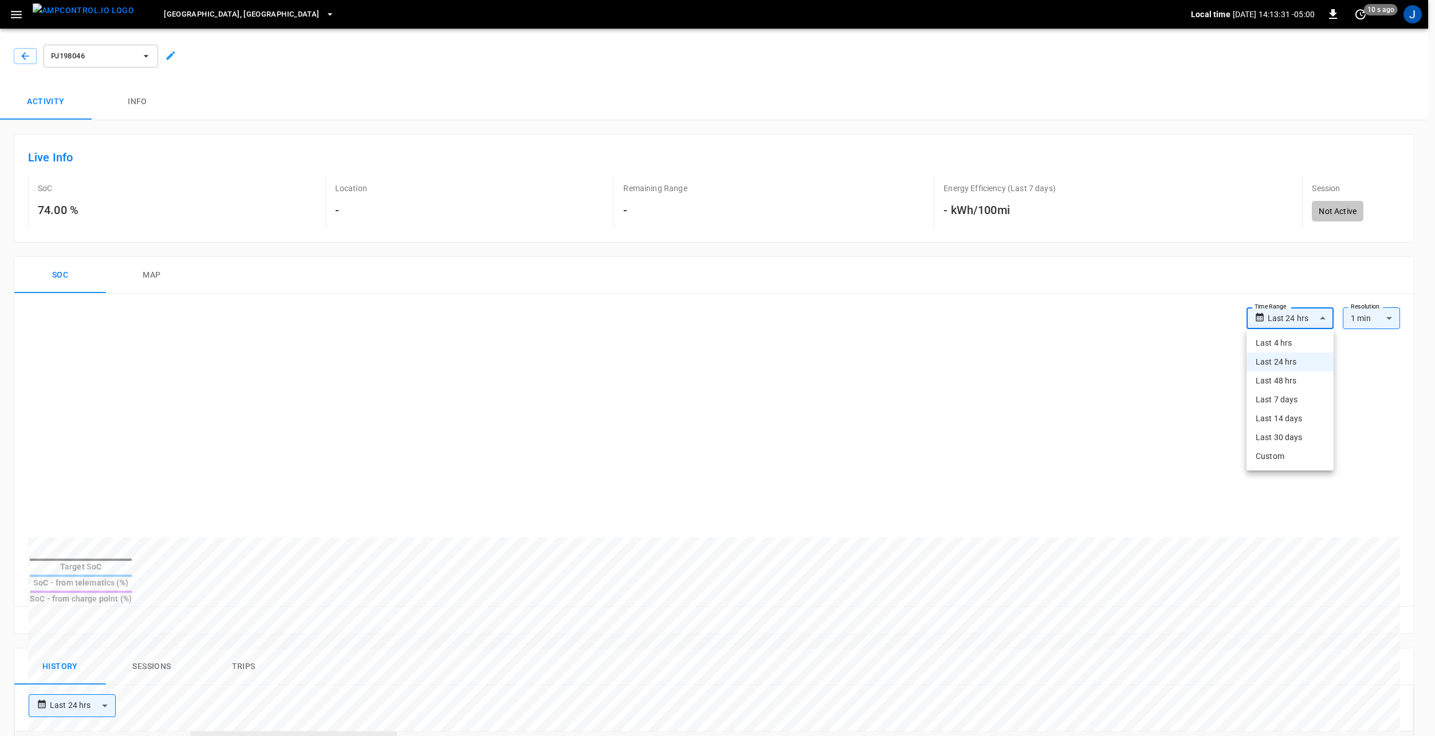
click at [1292, 437] on li "Last 30 days" at bounding box center [1289, 437] width 87 height 19
type input "**********"
type input "**"
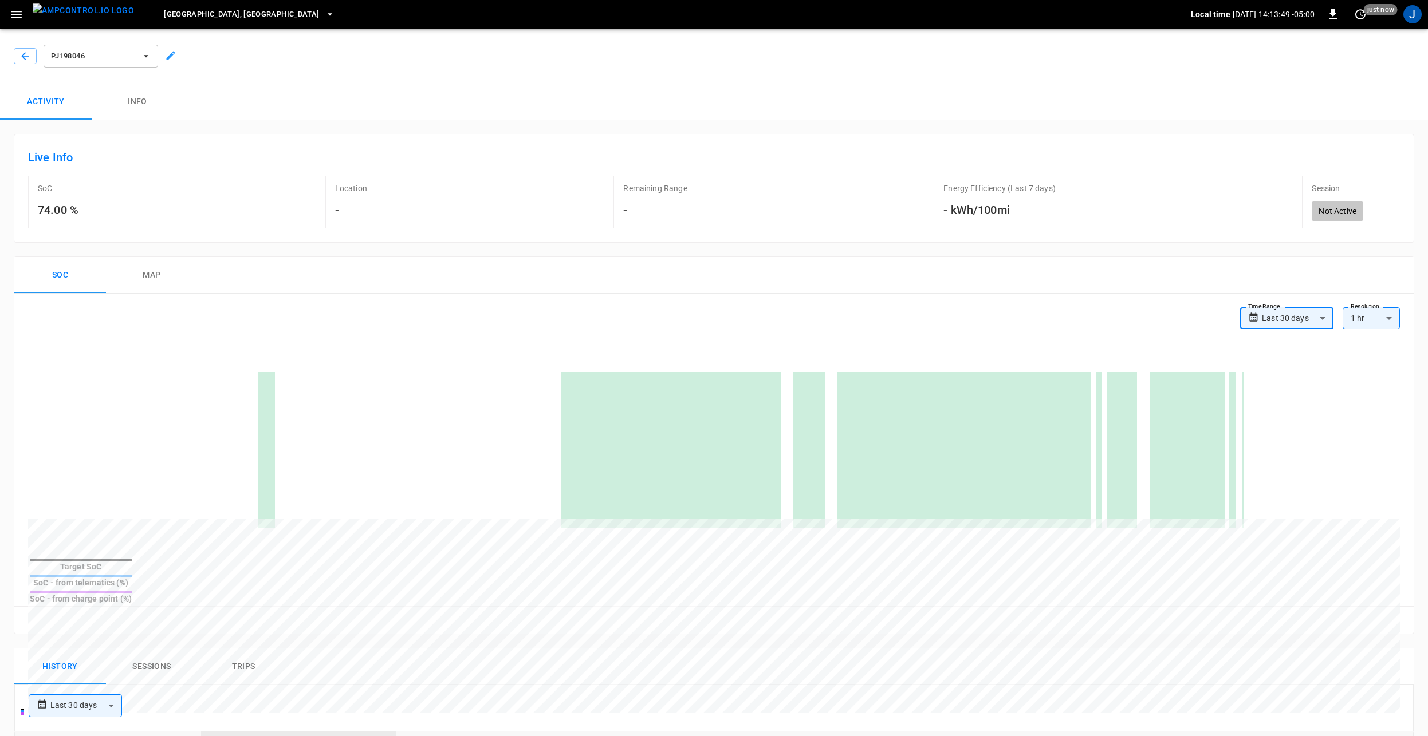
click at [14, 4] on button "button" at bounding box center [16, 14] width 23 height 21
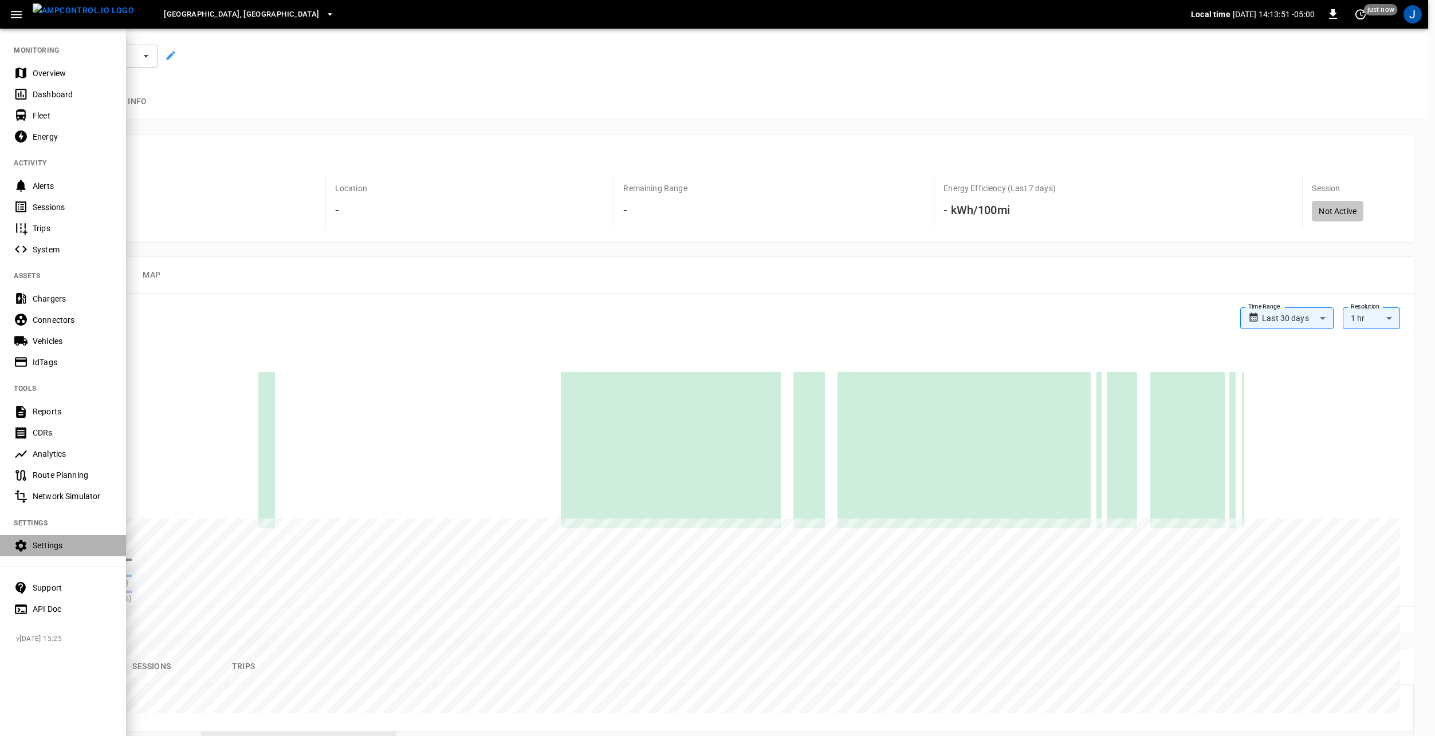
click at [47, 539] on div "Settings" at bounding box center [63, 545] width 126 height 21
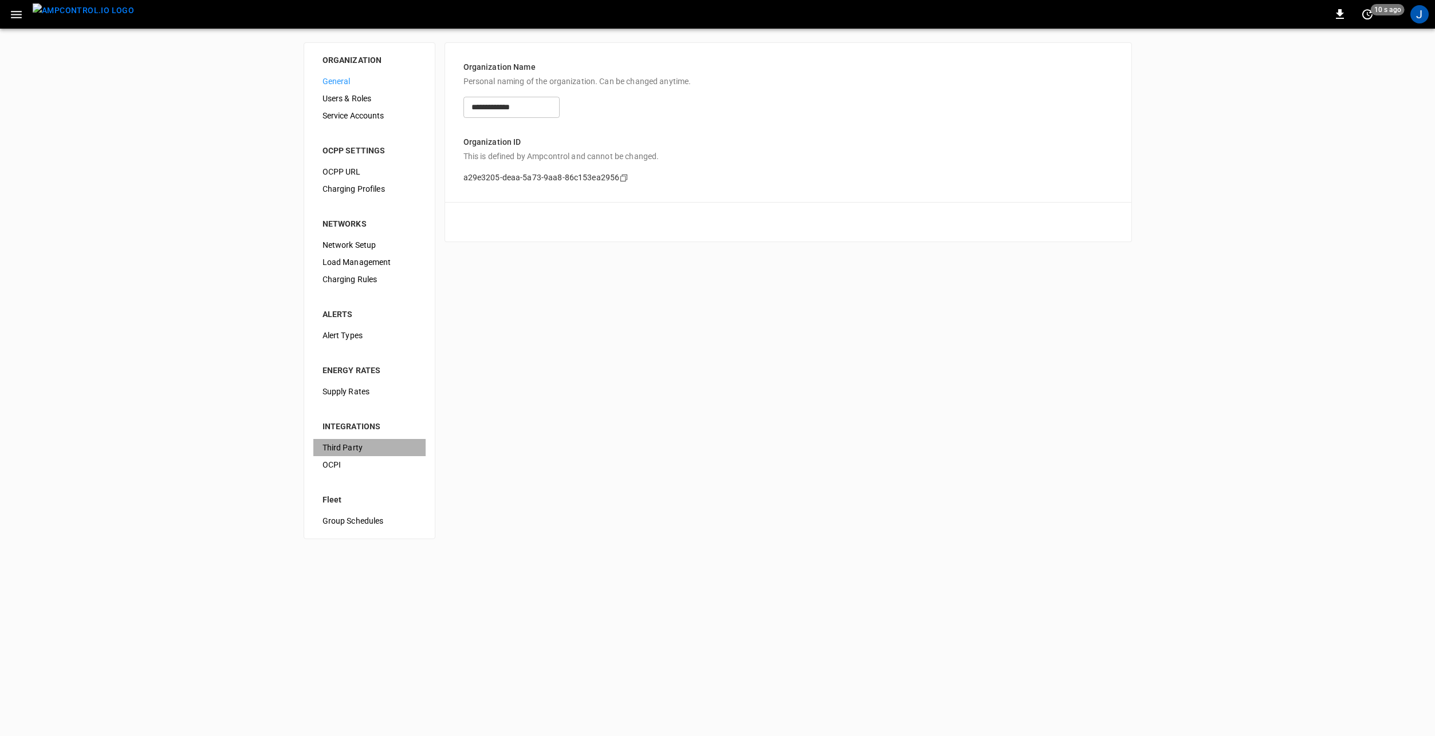
click at [345, 452] on span "Third Party" at bounding box center [369, 448] width 94 height 12
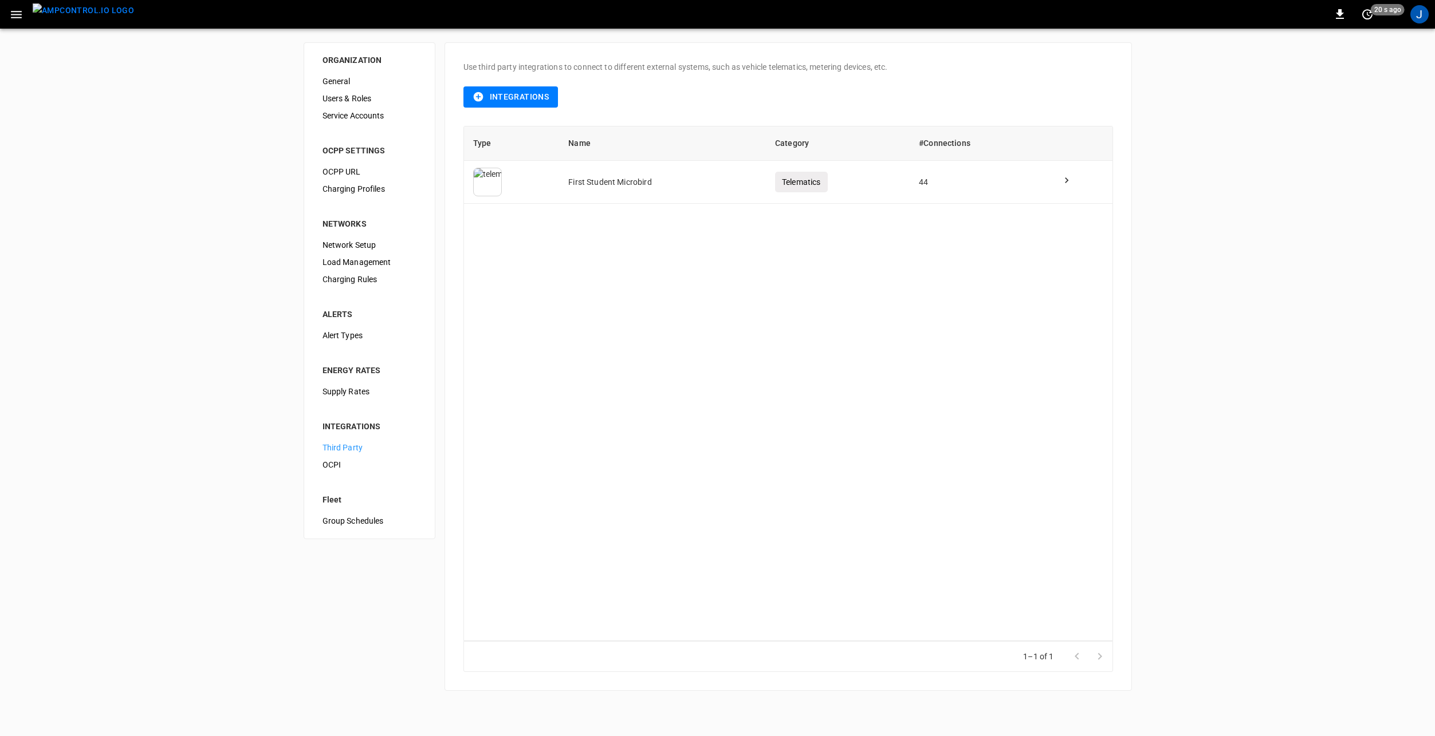
click at [79, 18] on img "menu" at bounding box center [83, 10] width 101 height 14
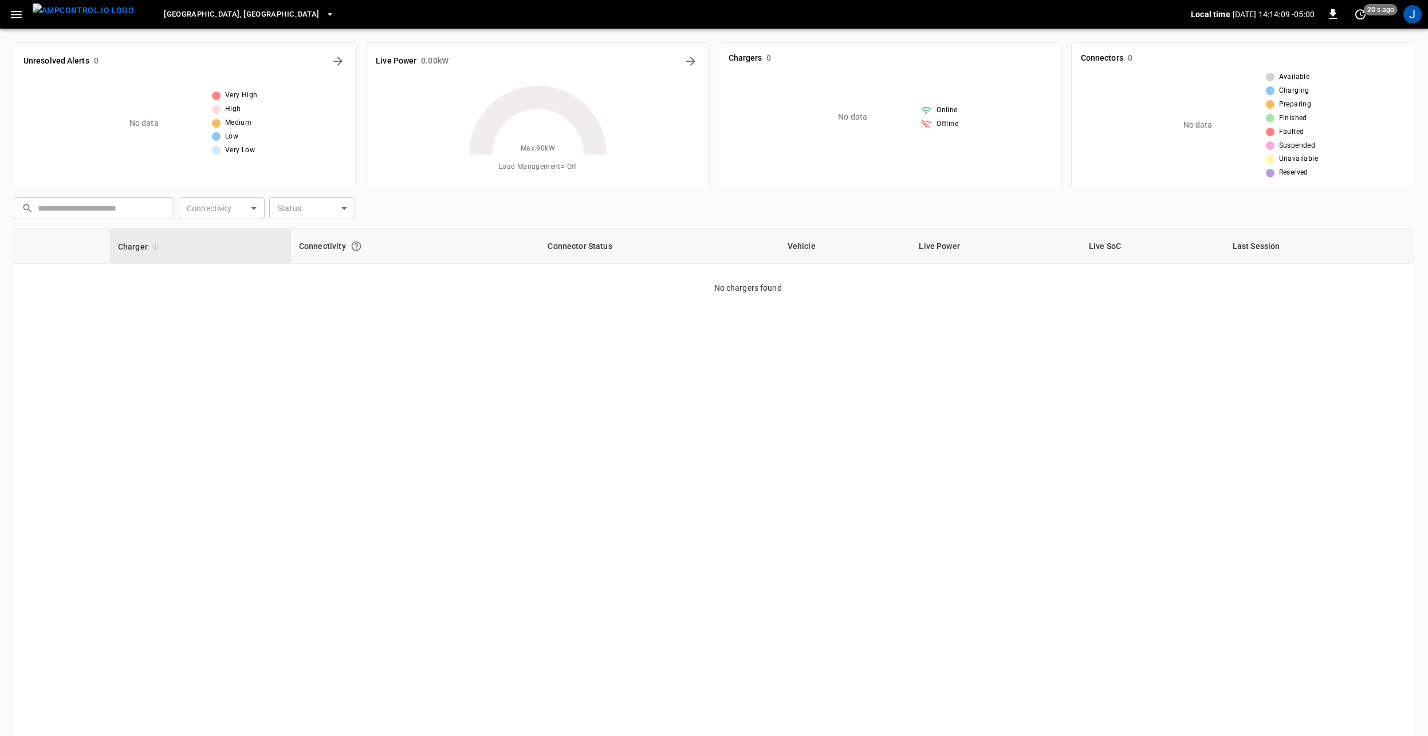
click at [13, 14] on icon "button" at bounding box center [16, 14] width 11 height 7
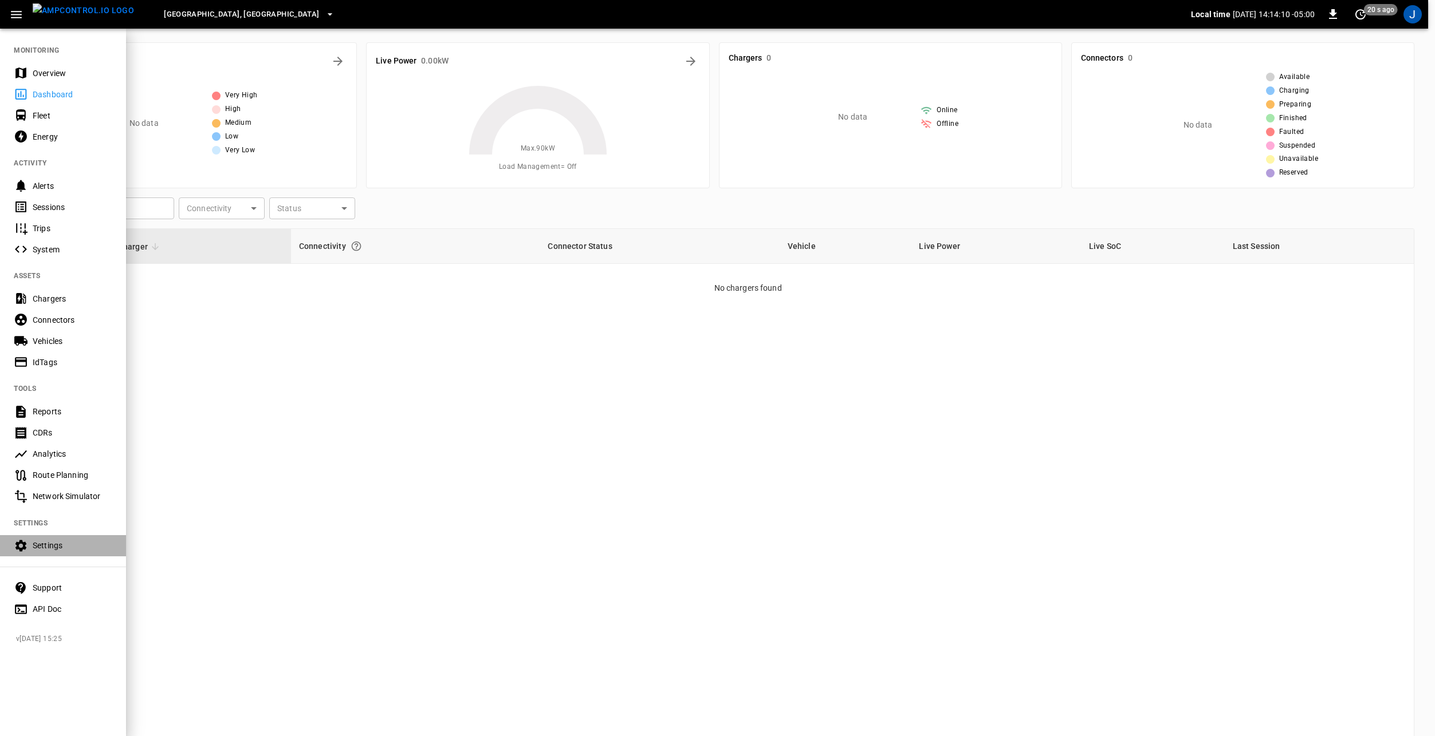
click at [57, 540] on div "Settings" at bounding box center [73, 545] width 80 height 11
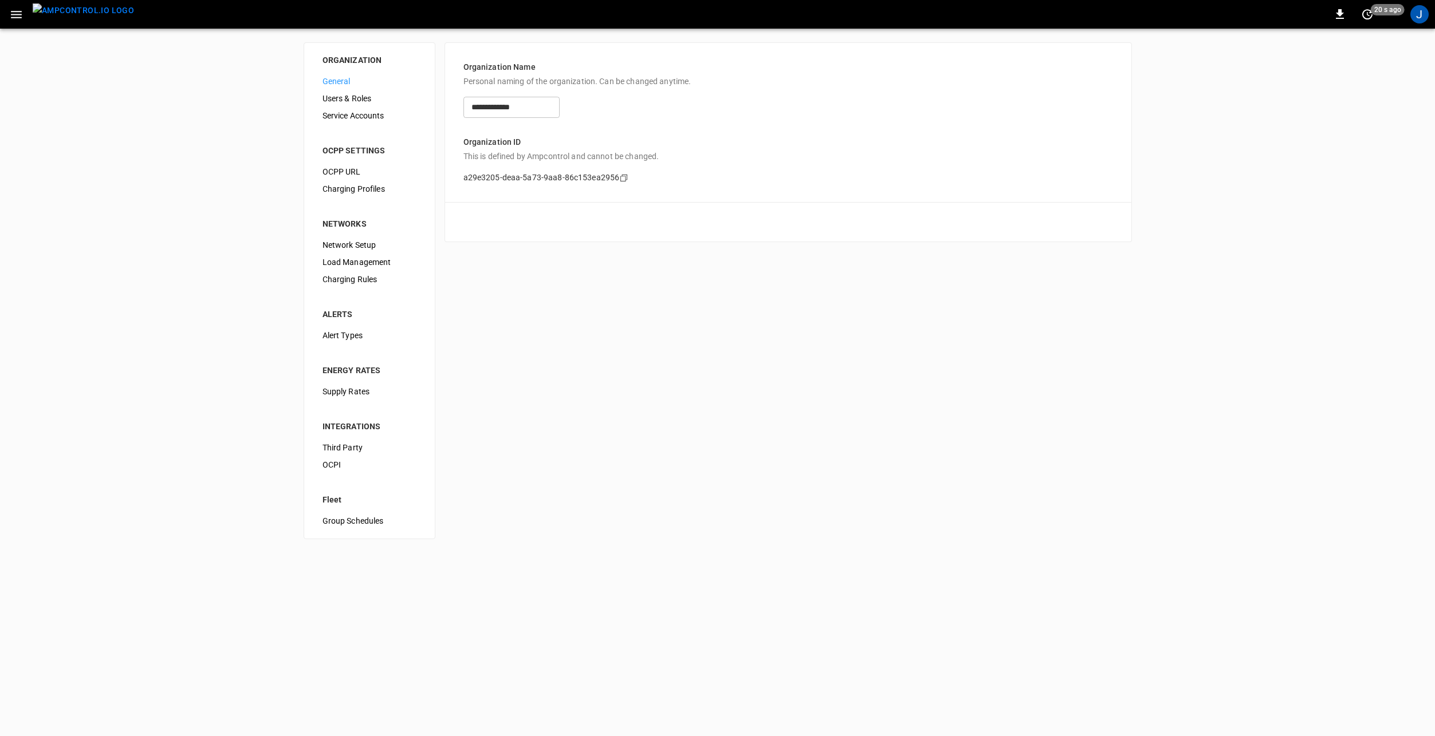
click at [357, 448] on span "Third Party" at bounding box center [369, 448] width 94 height 12
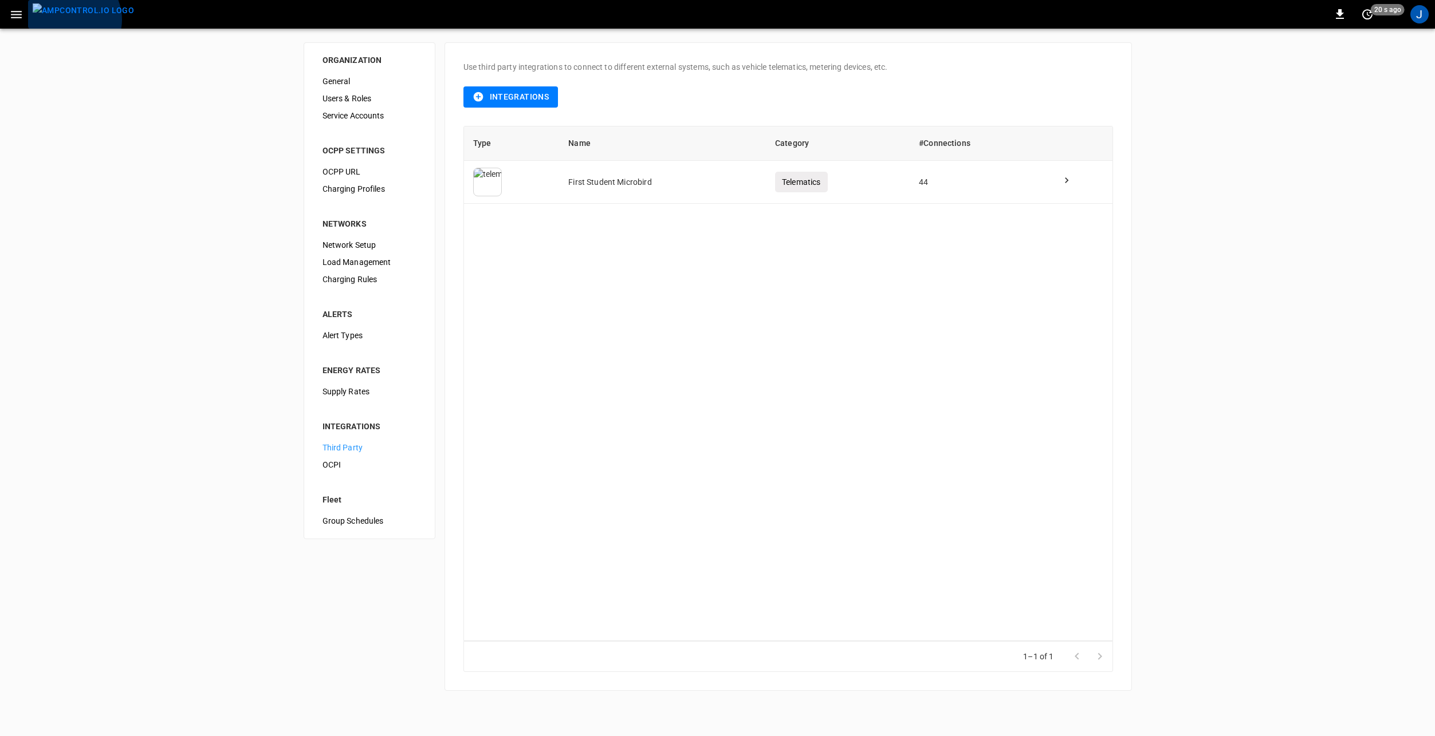
click at [70, 18] on img "menu" at bounding box center [83, 10] width 101 height 14
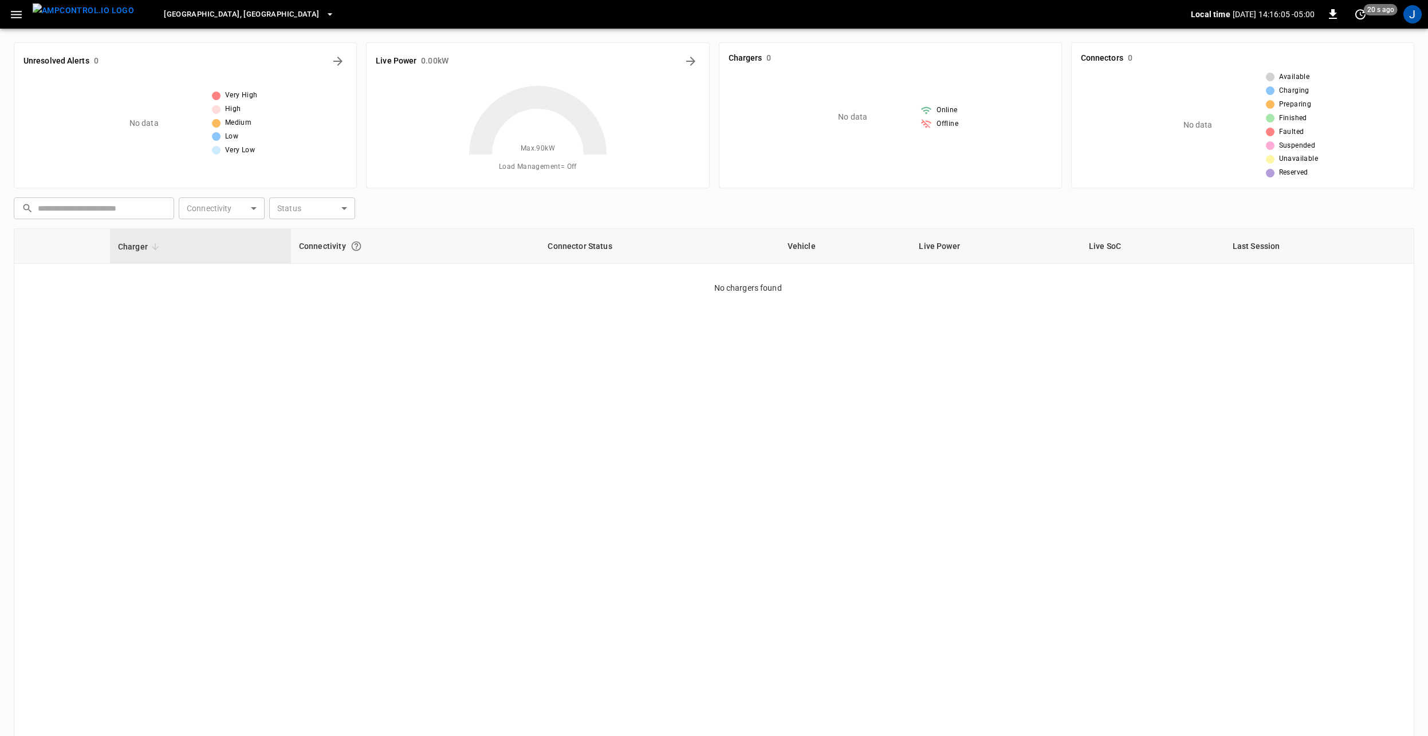
click at [19, 15] on icon "button" at bounding box center [16, 14] width 14 height 14
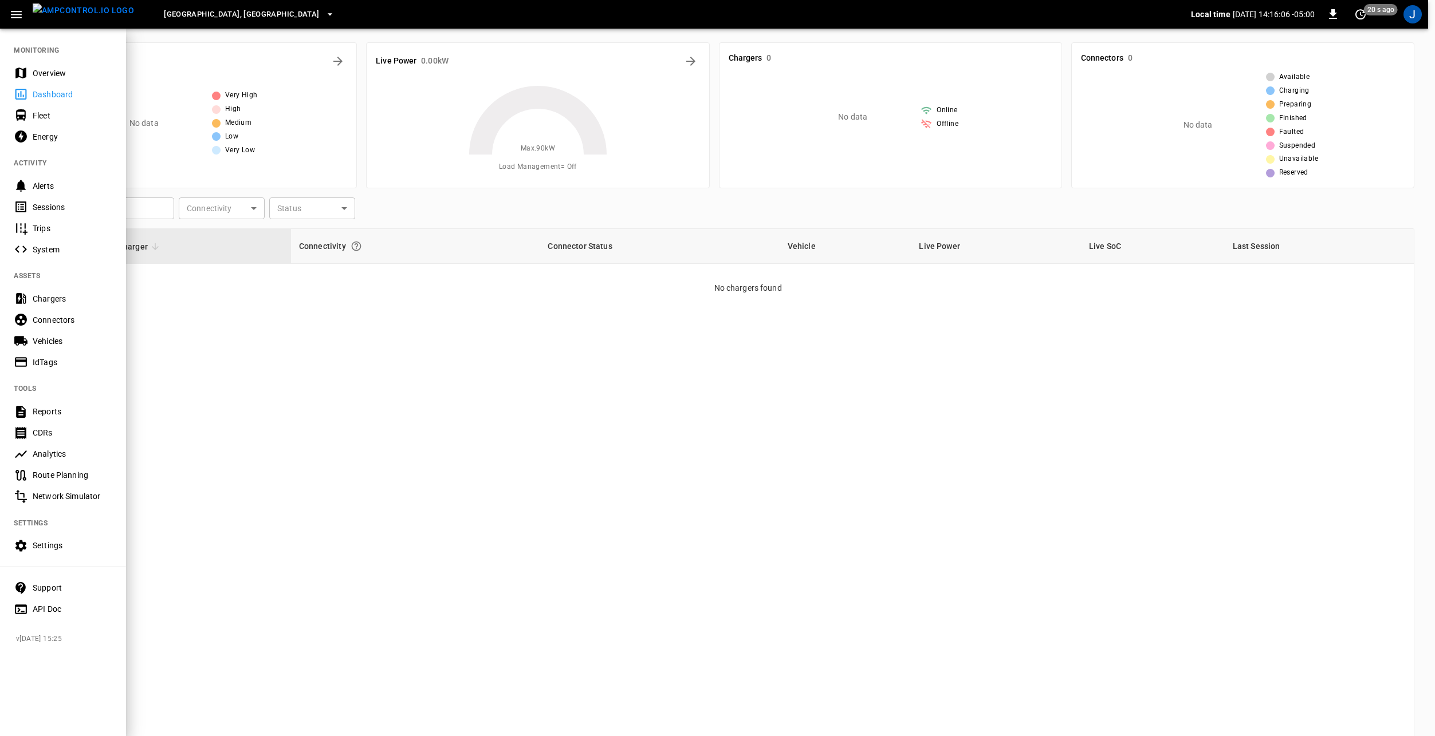
click at [52, 546] on div "Settings" at bounding box center [73, 545] width 80 height 11
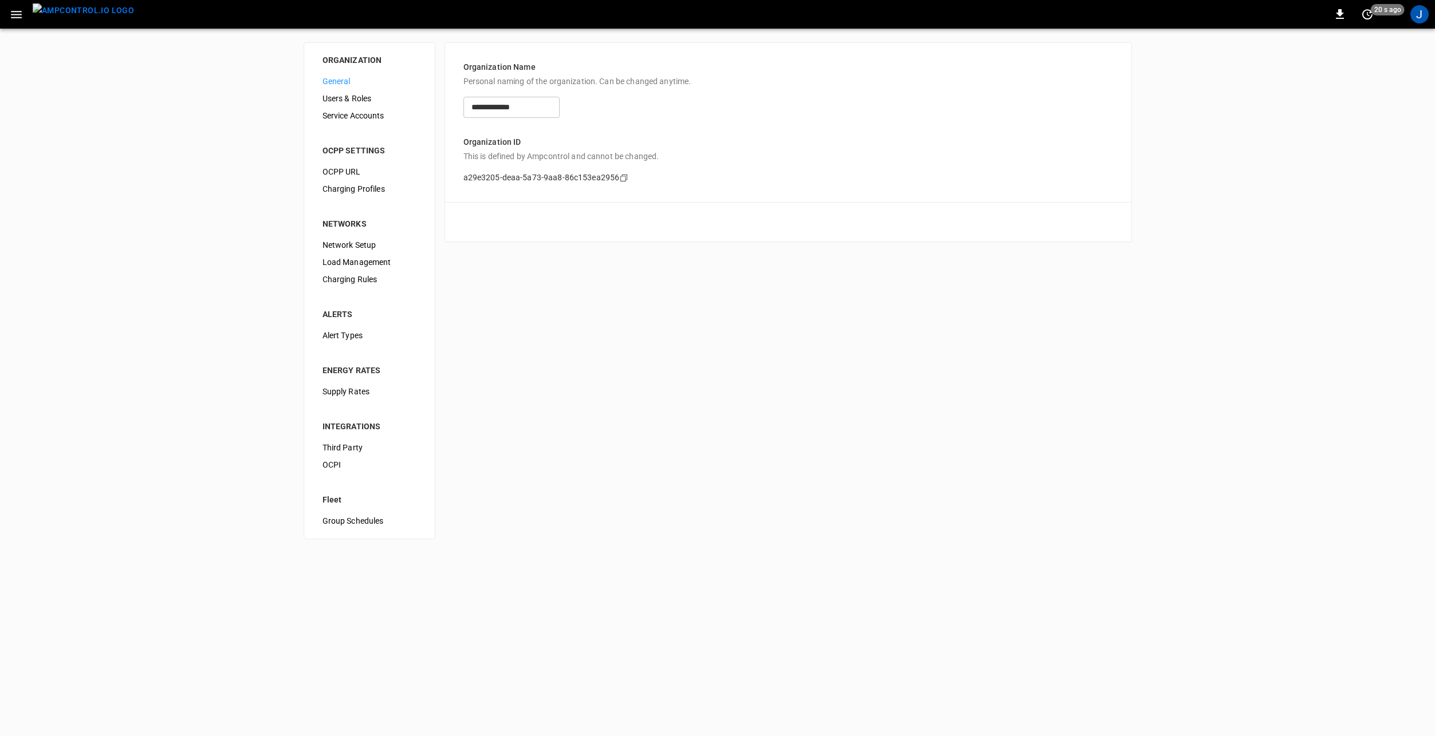
click at [18, 19] on icon "button" at bounding box center [16, 14] width 14 height 14
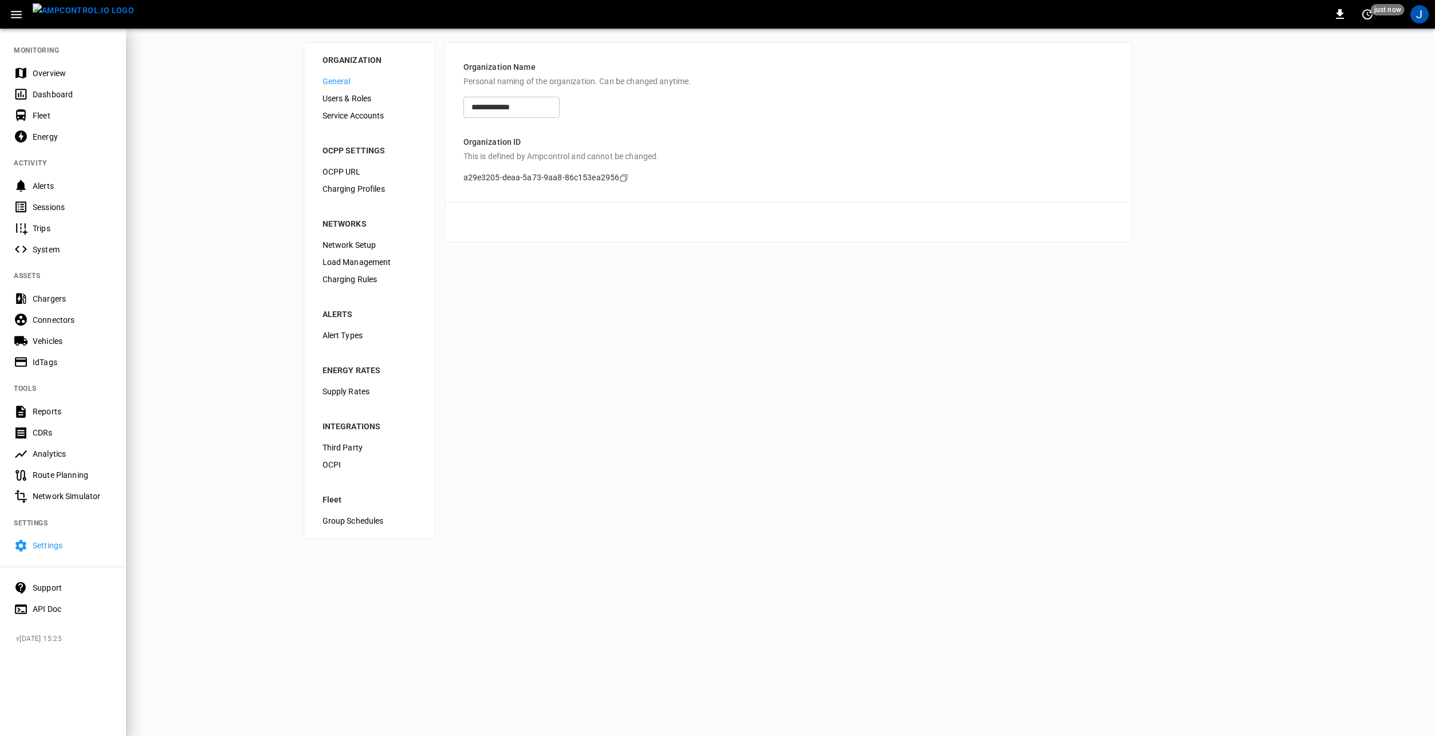
click at [53, 544] on div "Settings" at bounding box center [73, 545] width 80 height 11
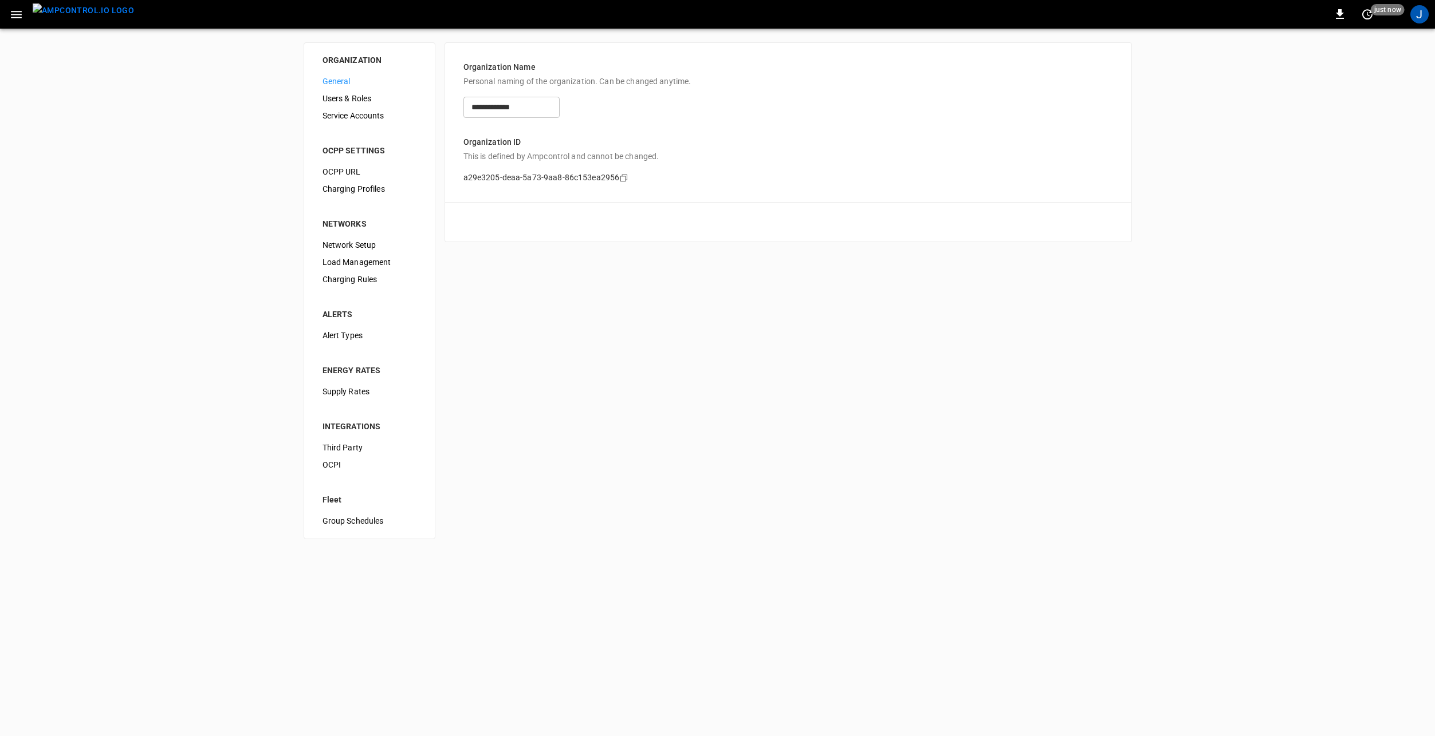
click at [200, 292] on div "**********" at bounding box center [717, 291] width 1435 height 525
click at [342, 263] on span "Load Management" at bounding box center [369, 263] width 94 height 12
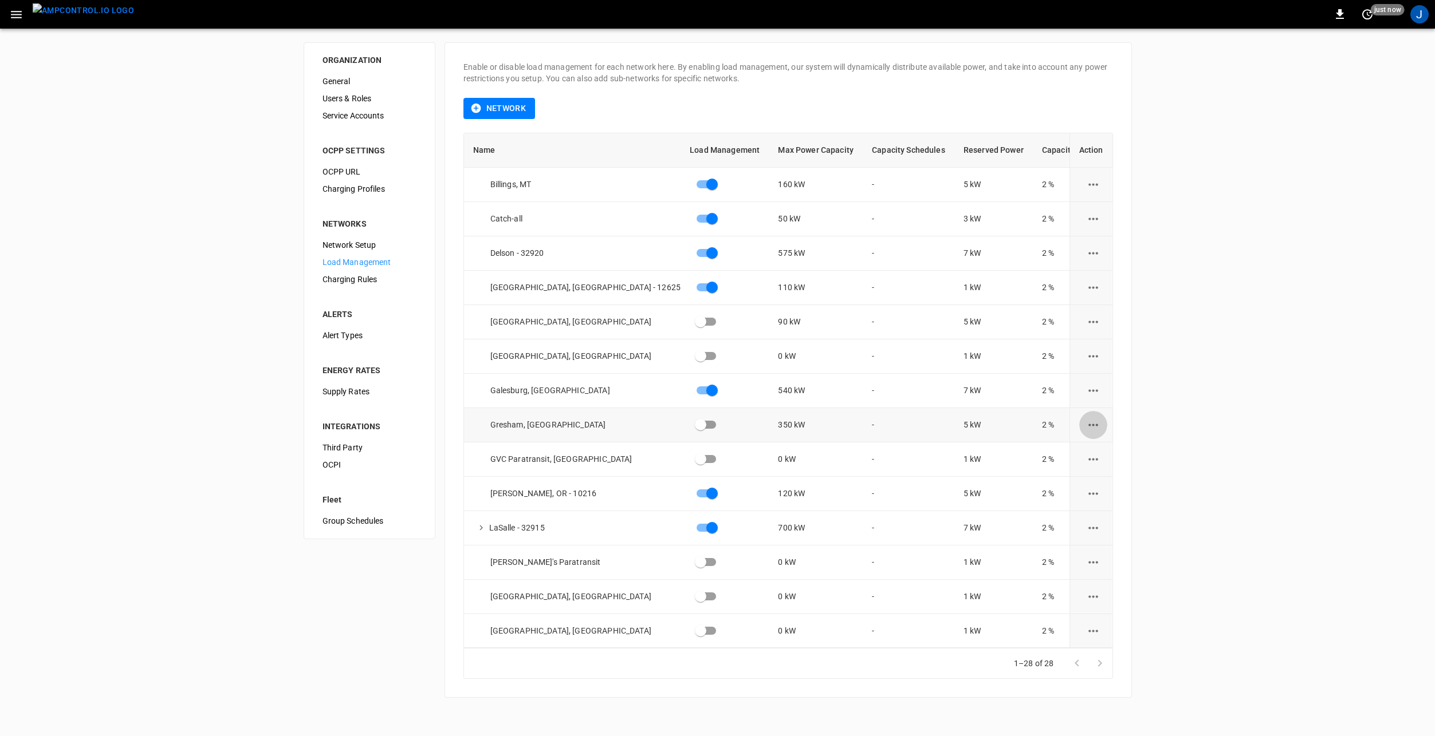
click at [1086, 424] on icon "load management options" at bounding box center [1093, 425] width 14 height 14
click at [1108, 451] on li "Edit" at bounding box center [1112, 453] width 81 height 19
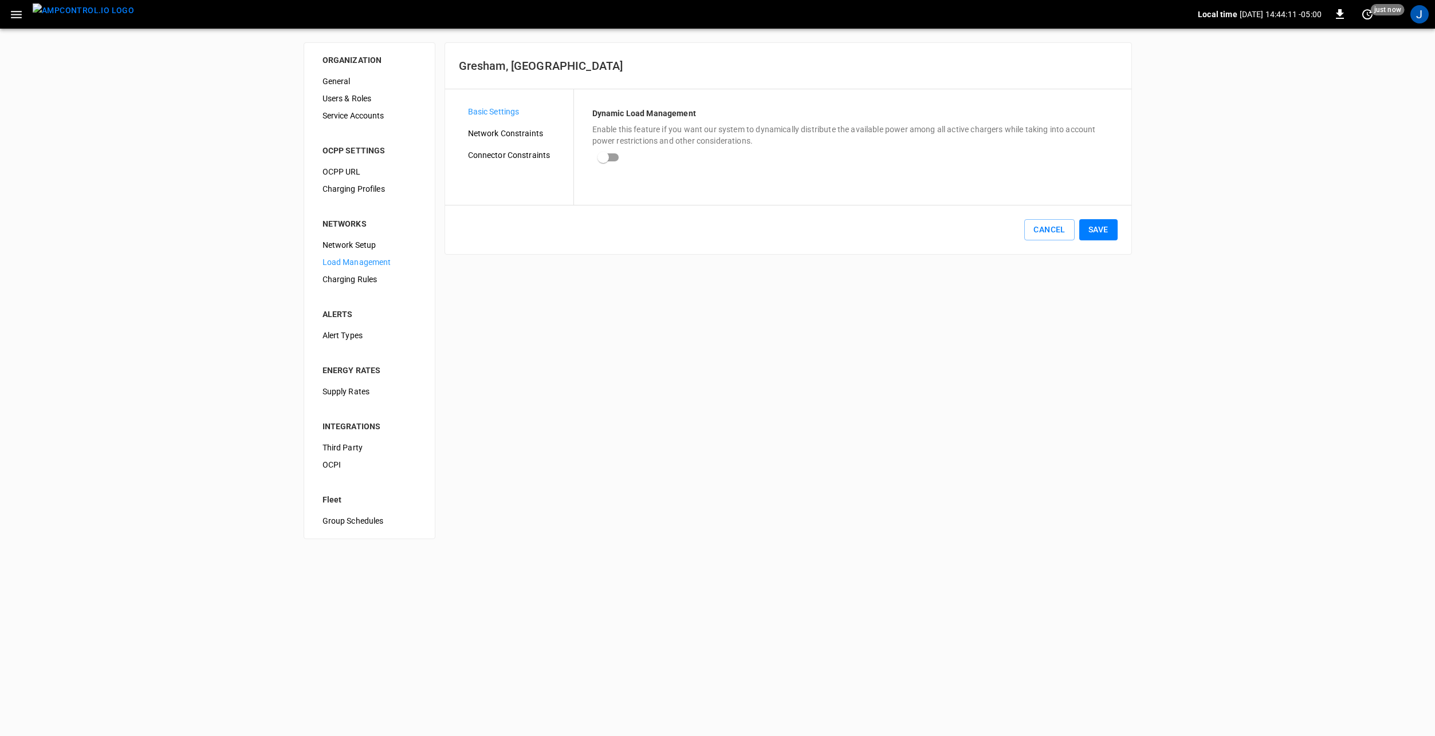
click at [503, 141] on div "Network Constraints" at bounding box center [516, 133] width 115 height 17
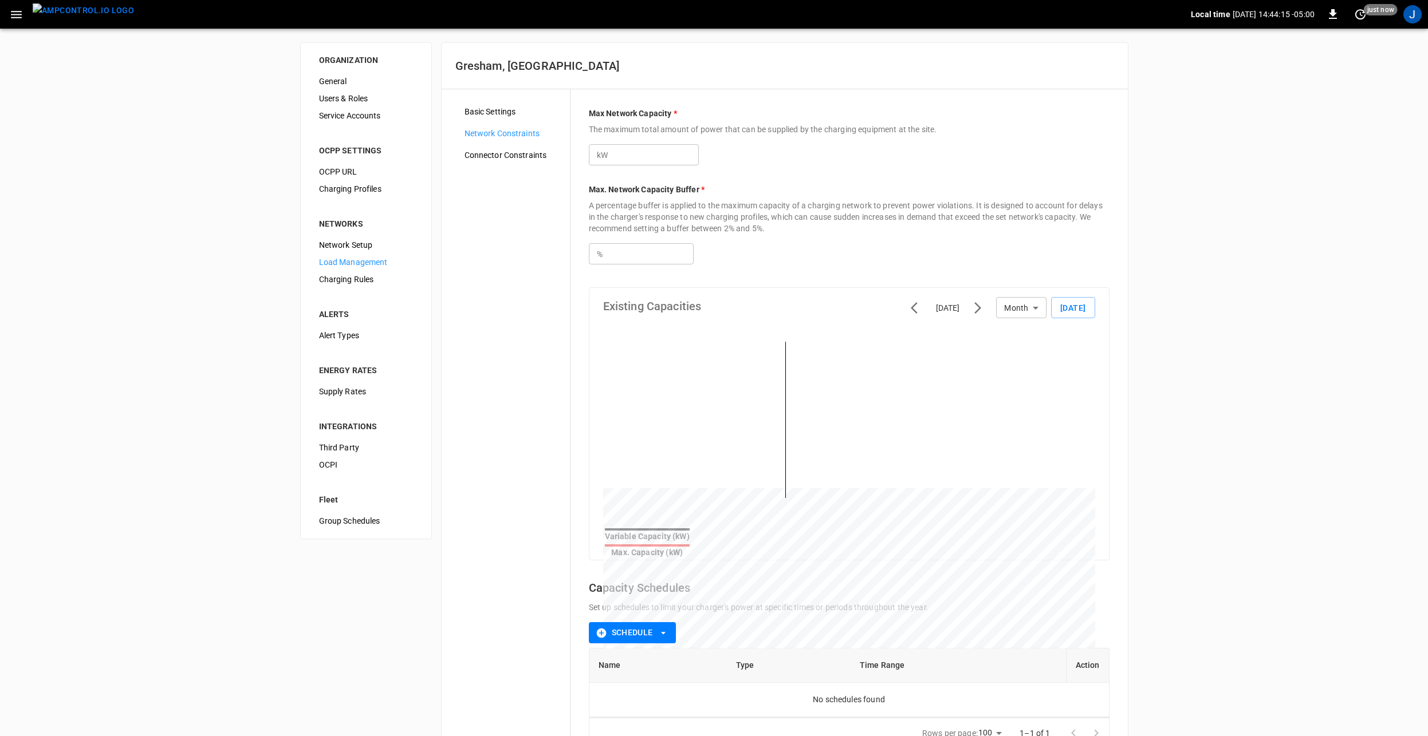
click at [637, 151] on input "***" at bounding box center [654, 154] width 88 height 21
type input "*"
type input "***"
click at [878, 176] on div "Max Network Capacity * The maximum total amount of power that can be supplied b…" at bounding box center [848, 428] width 557 height 678
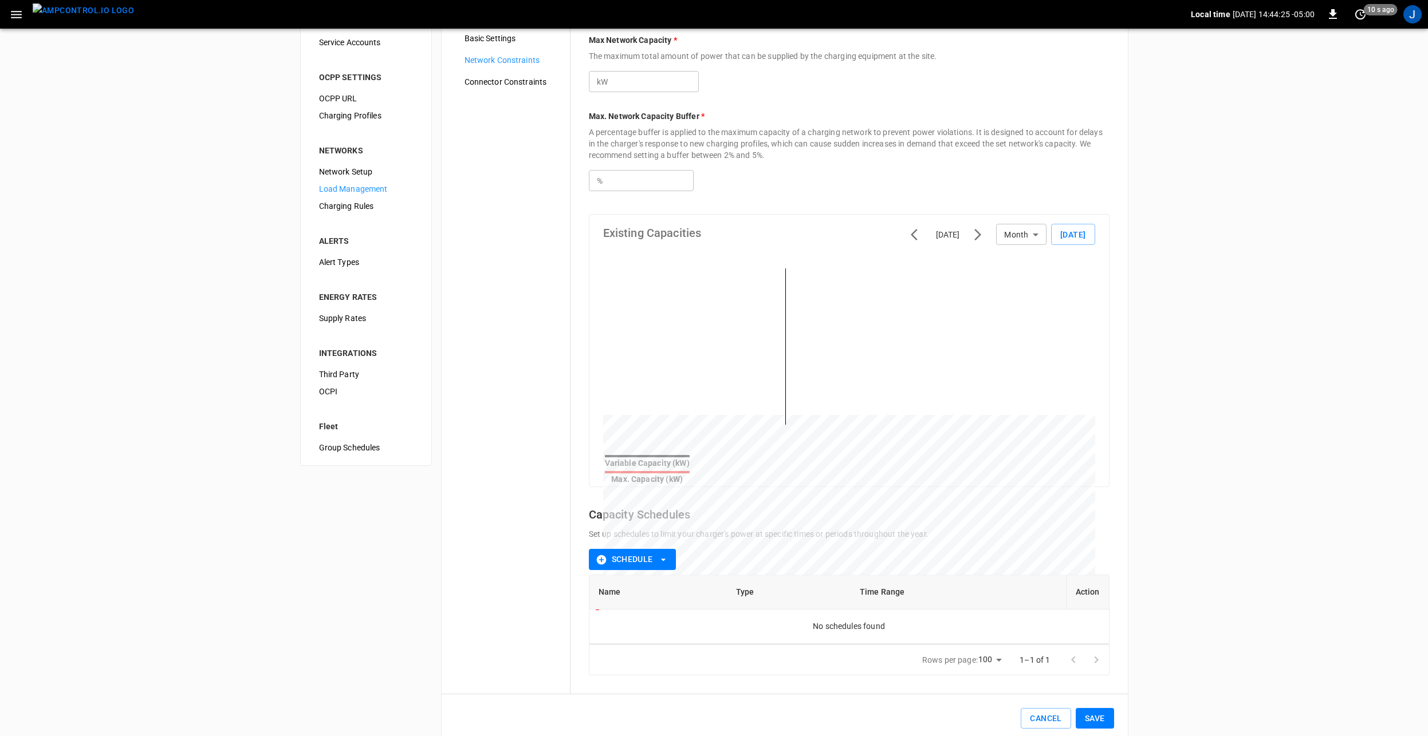
scroll to position [87, 0]
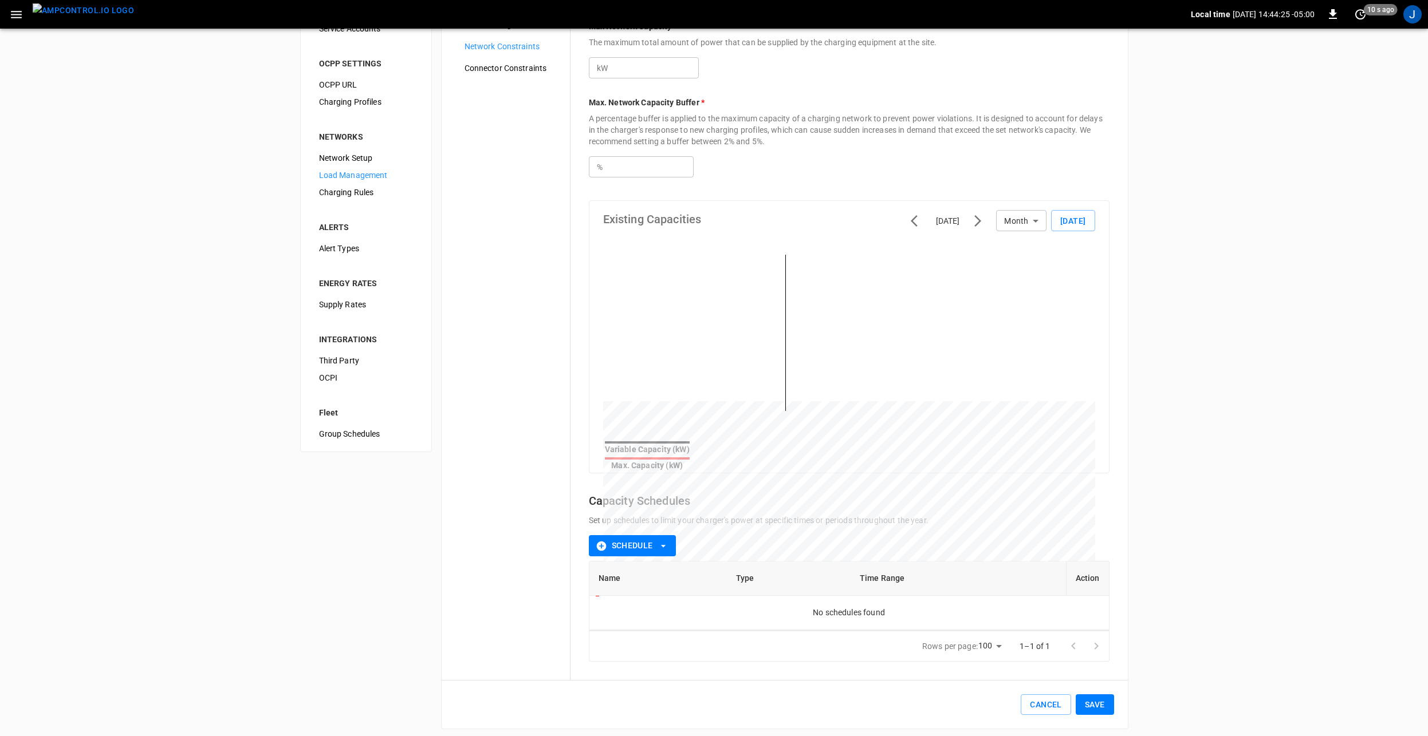
click at [1102, 697] on button "Save" at bounding box center [1094, 705] width 38 height 21
click at [1403, 54] on icon "Close" at bounding box center [1400, 55] width 7 height 7
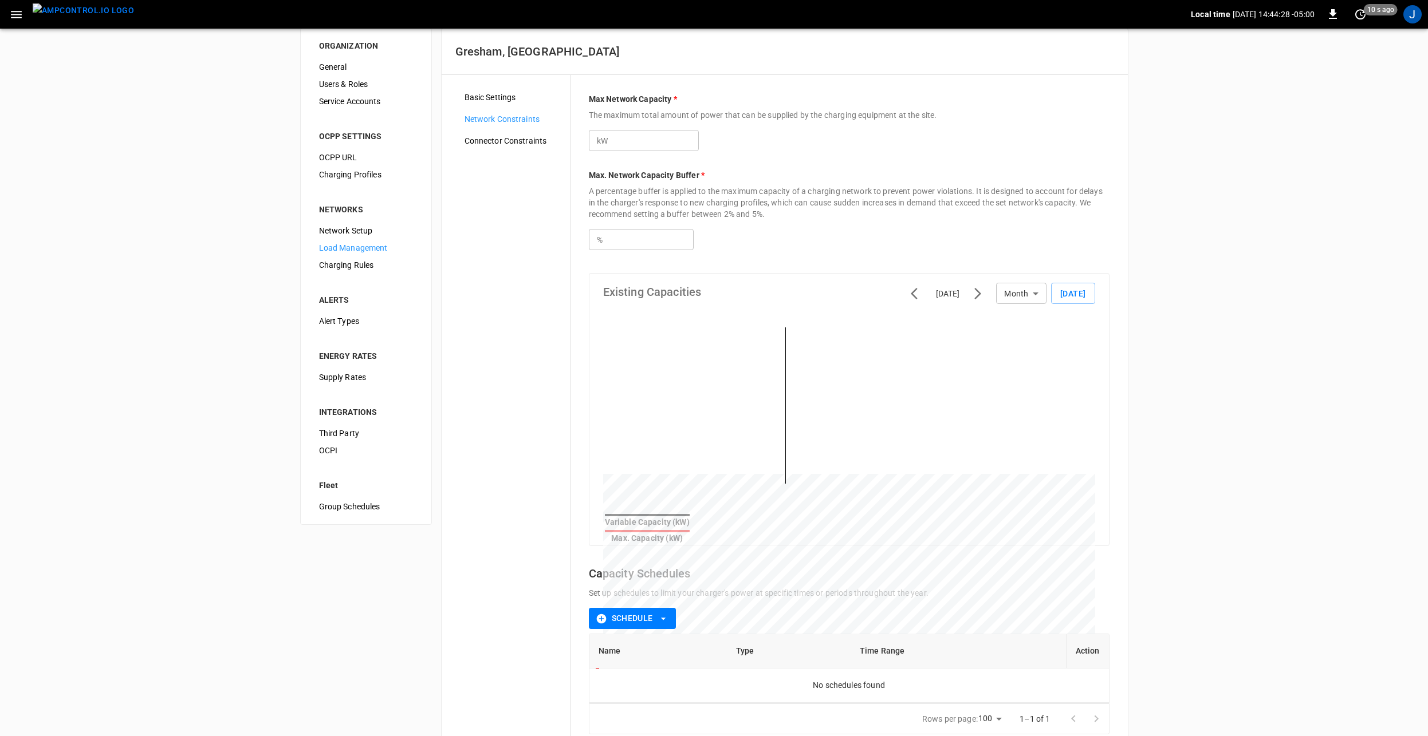
scroll to position [0, 0]
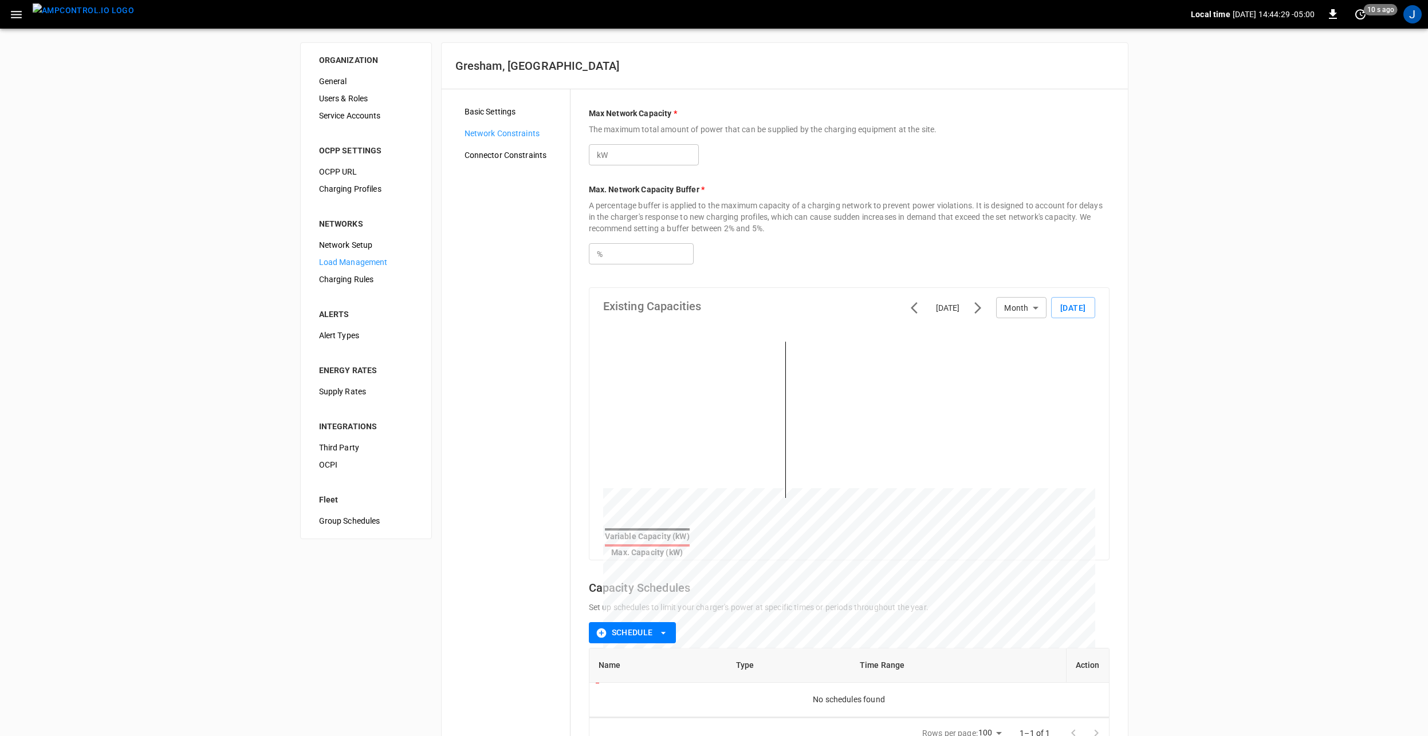
click at [503, 116] on span "Basic Settings" at bounding box center [512, 112] width 96 height 12
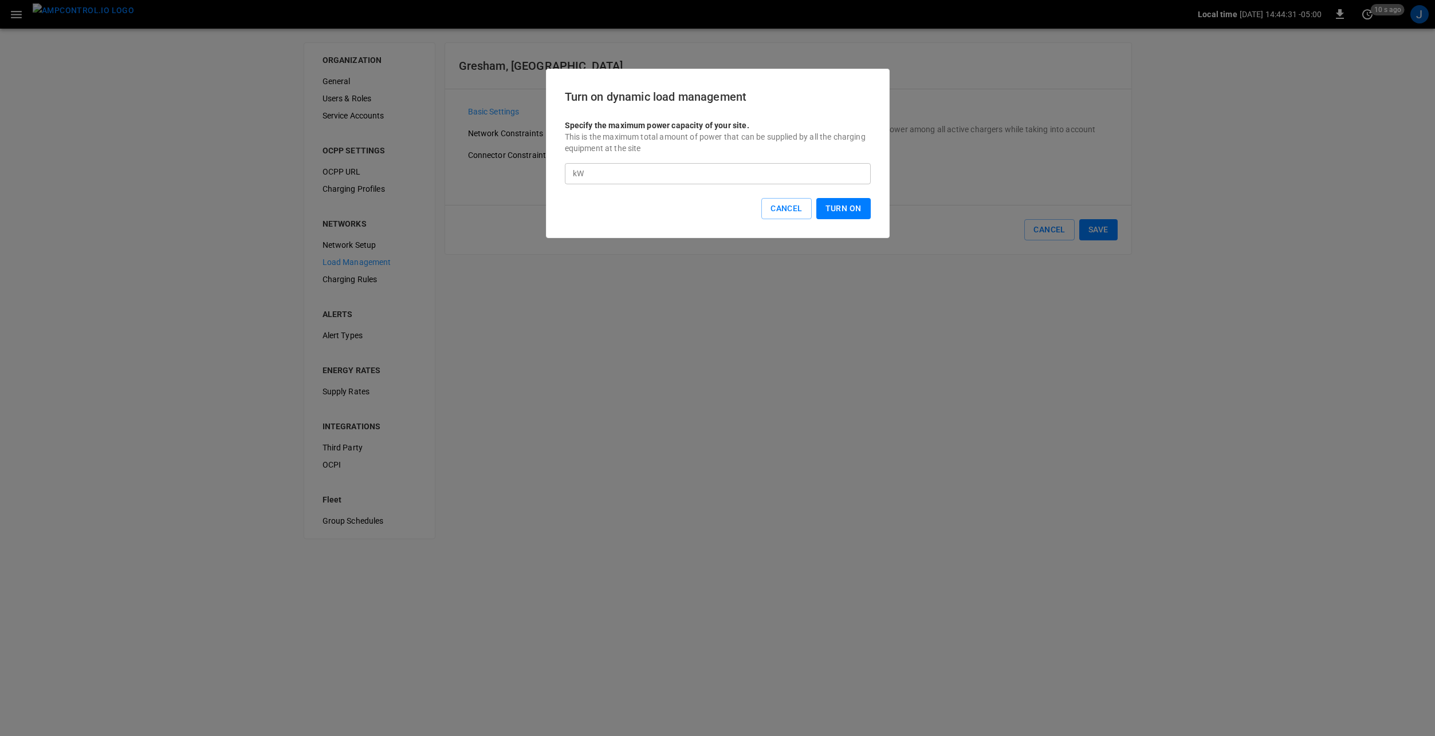
click at [841, 207] on button "Turn On" at bounding box center [843, 208] width 54 height 21
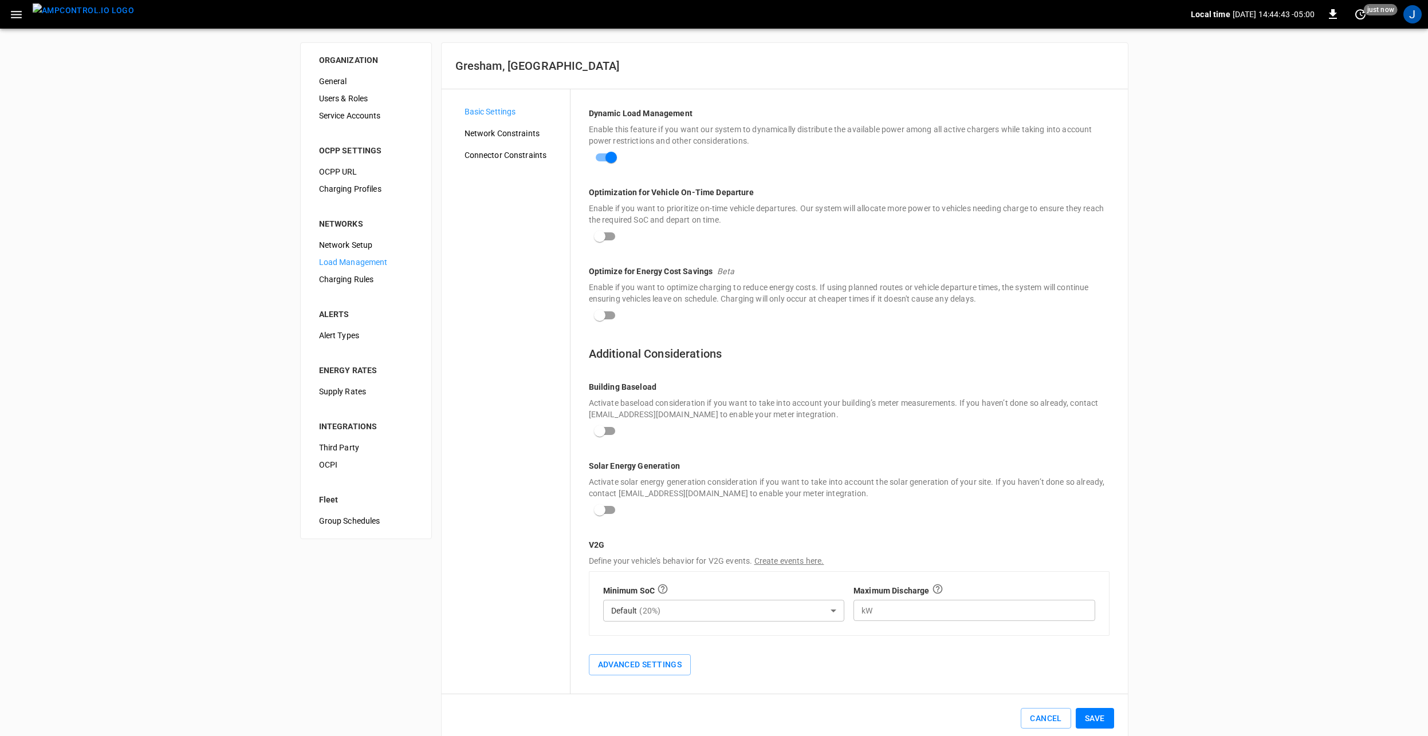
click at [1203, 561] on div "ORGANIZATION General Users & Roles Service Accounts OCPP SETTINGS OCPP URL Char…" at bounding box center [714, 393] width 1428 height 728
click at [488, 135] on span "Network Constraints" at bounding box center [512, 134] width 96 height 12
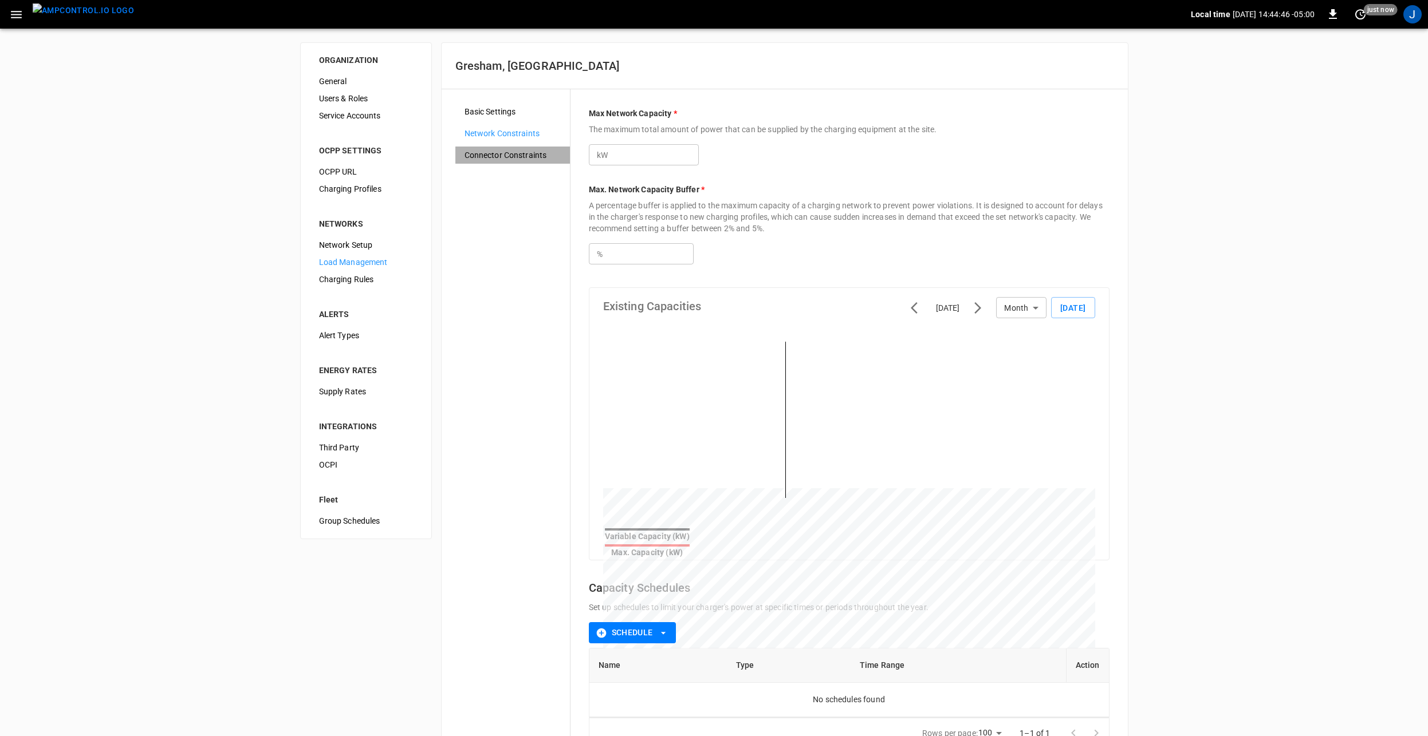
click at [502, 159] on span "Connector Constraints" at bounding box center [512, 155] width 96 height 12
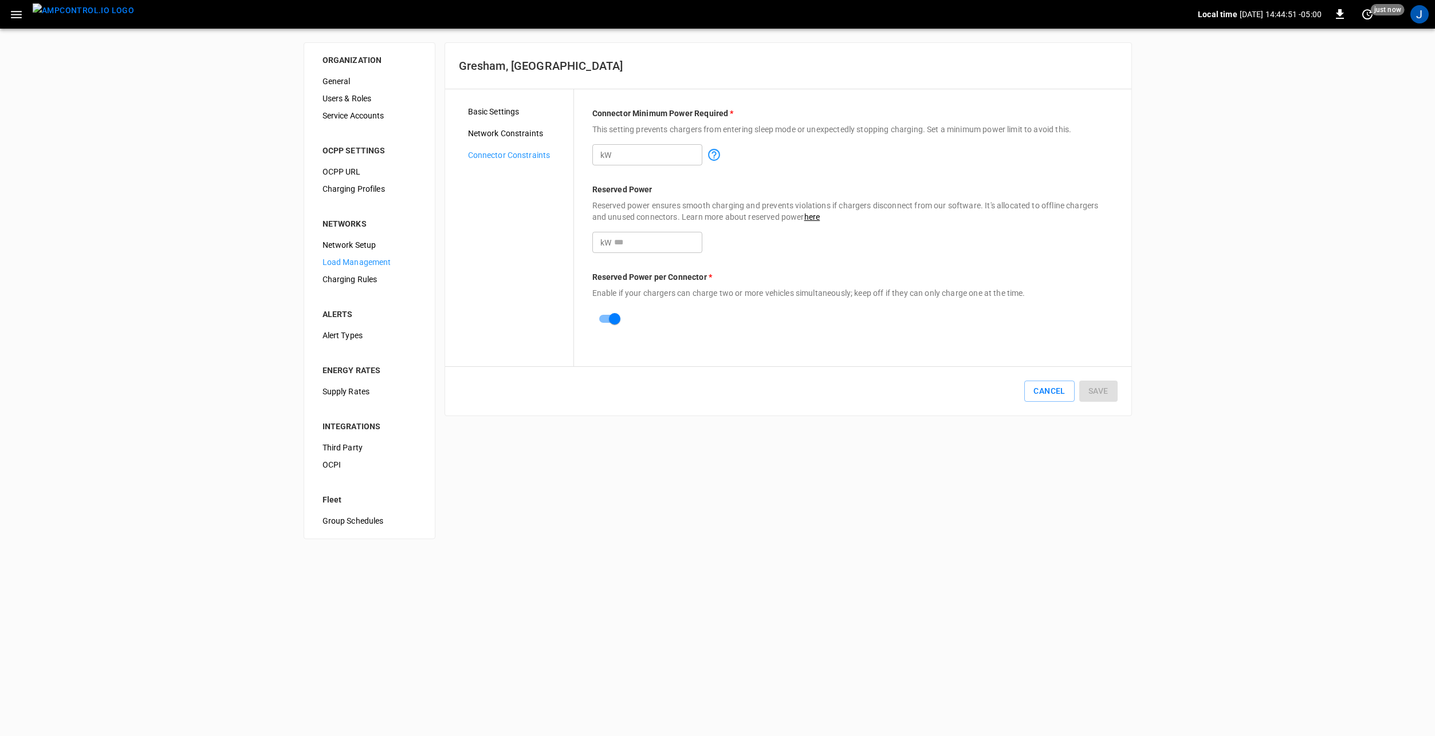
click at [497, 103] on div "Basic Settings Network Constraints Connector Constraints" at bounding box center [509, 227] width 129 height 277
click at [509, 110] on span "Basic Settings" at bounding box center [516, 112] width 96 height 12
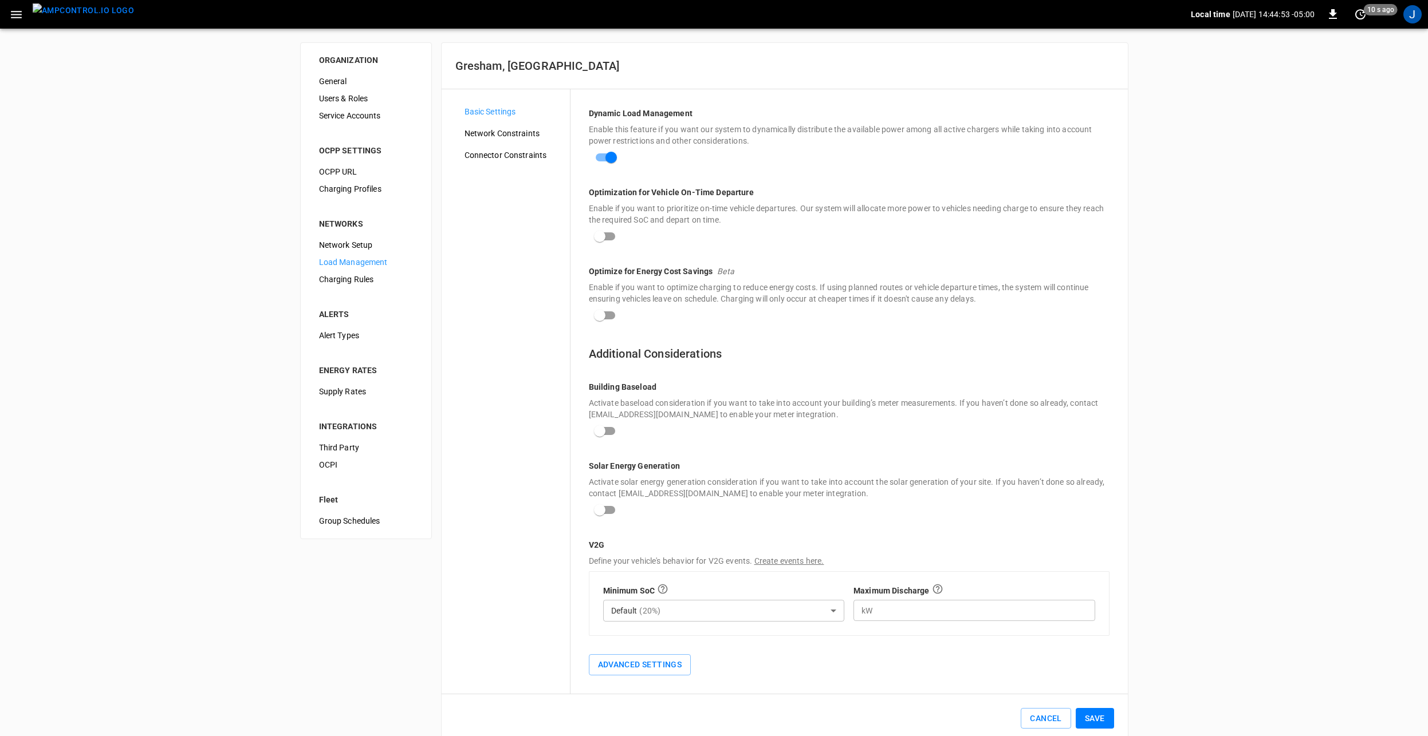
click at [483, 138] on span "Network Constraints" at bounding box center [512, 134] width 96 height 12
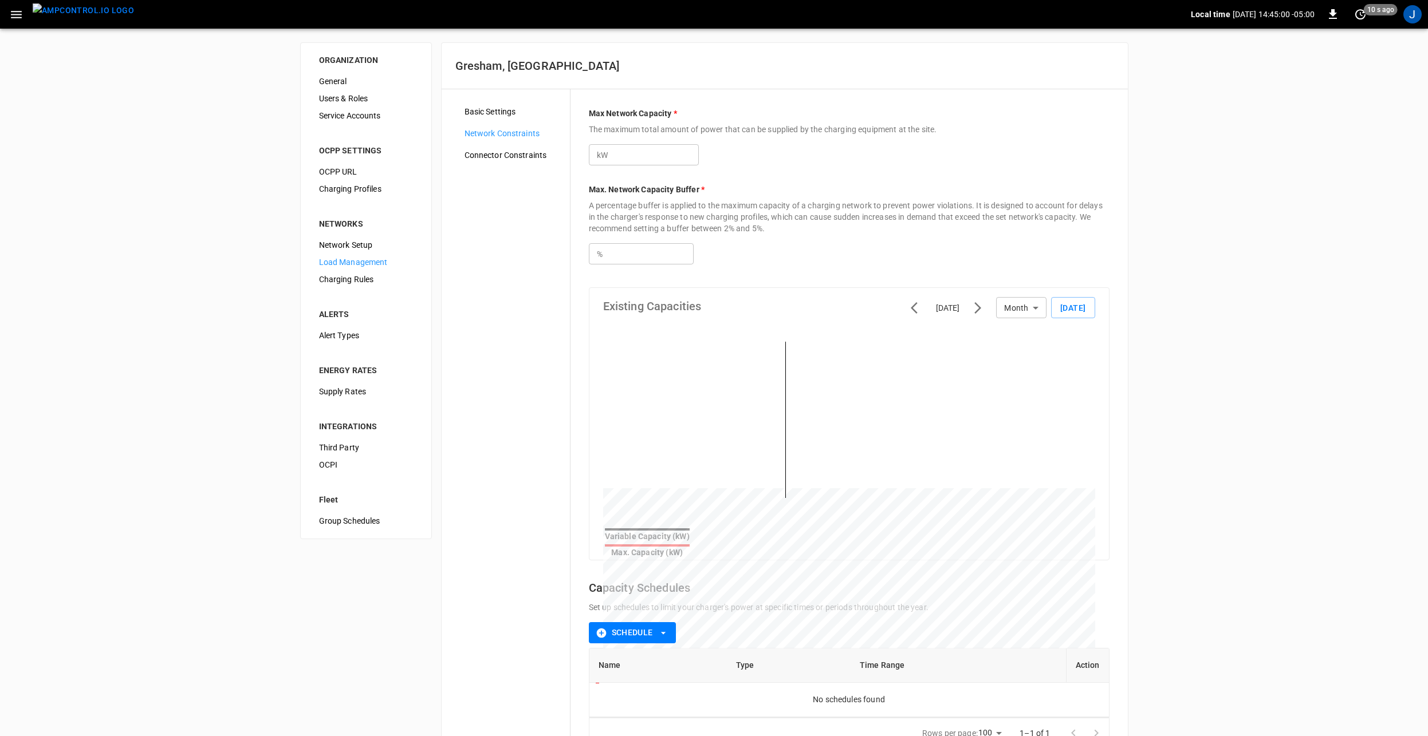
click at [487, 111] on span "Basic Settings" at bounding box center [512, 112] width 96 height 12
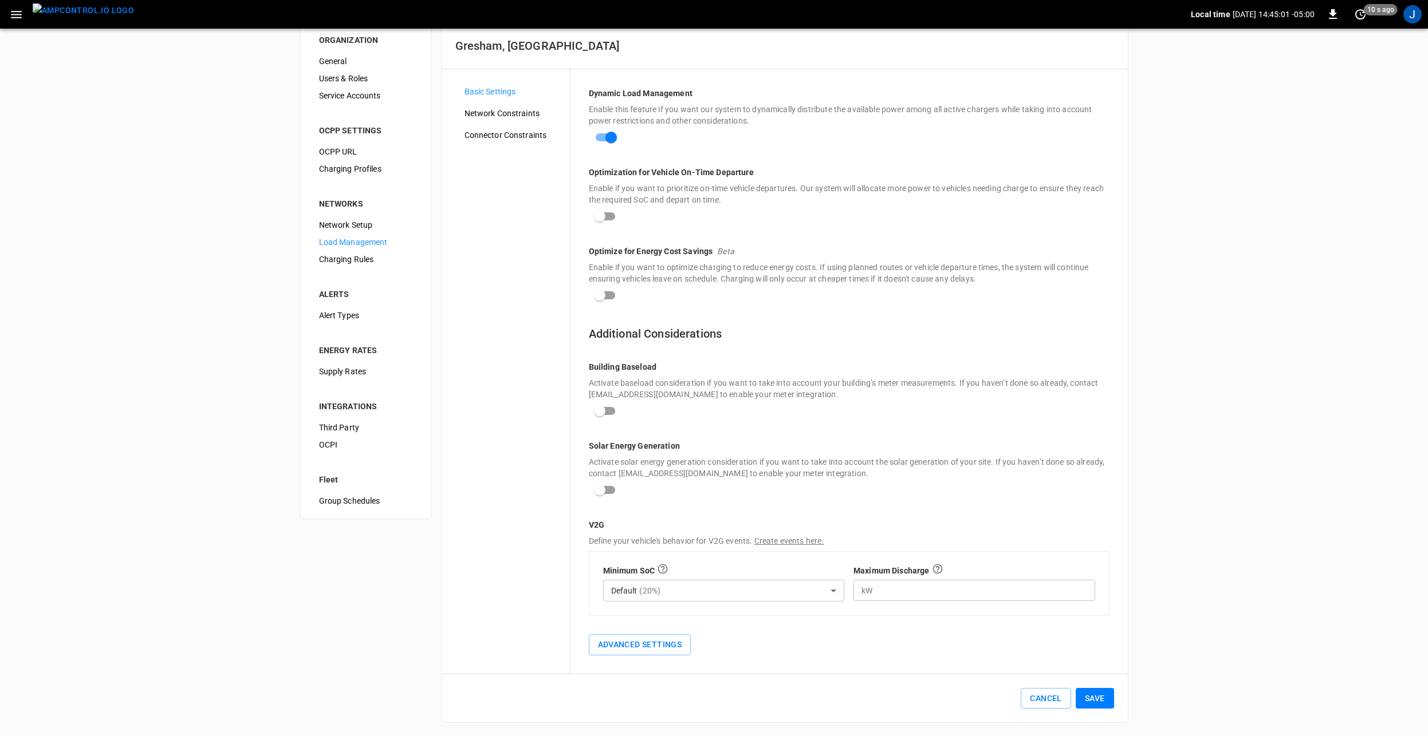
scroll to position [21, 0]
click at [1092, 698] on button "Save" at bounding box center [1094, 698] width 38 height 21
click at [1402, 56] on icon "Close" at bounding box center [1400, 55] width 11 height 11
click at [489, 111] on span "Network Constraints" at bounding box center [512, 113] width 96 height 12
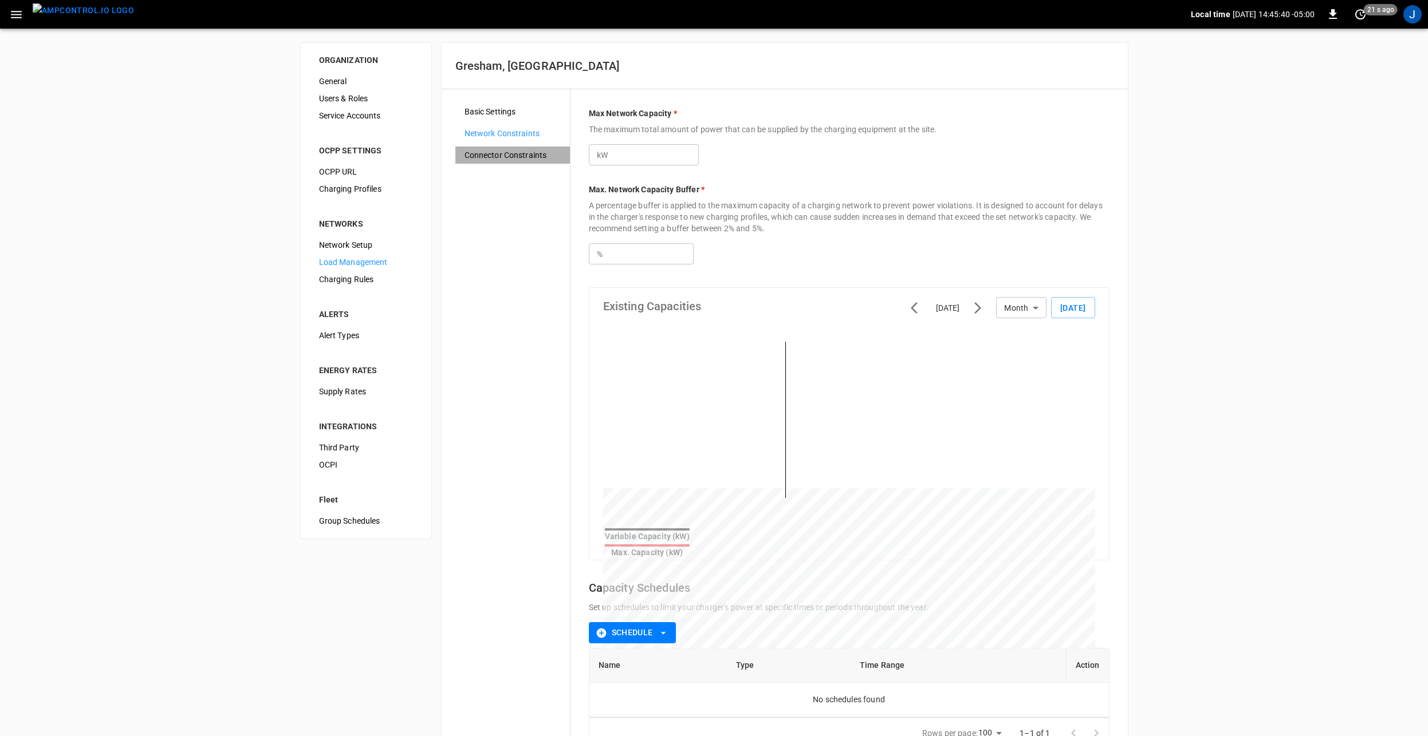
click at [491, 150] on span "Connector Constraints" at bounding box center [512, 155] width 96 height 12
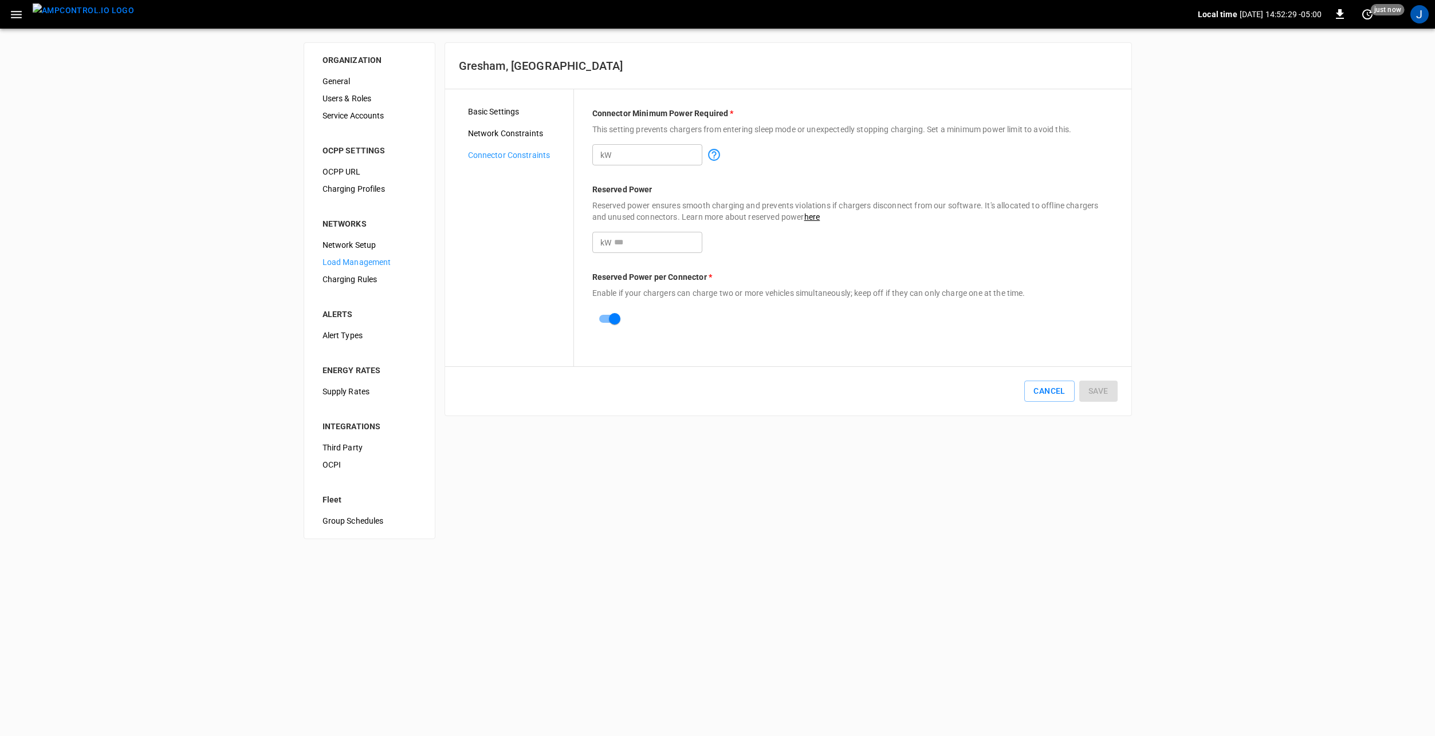
drag, startPoint x: 361, startPoint y: 262, endPoint x: 441, endPoint y: 269, distance: 79.9
click at [361, 262] on span "Load Management" at bounding box center [369, 263] width 94 height 12
